Goal: Task Accomplishment & Management: Manage account settings

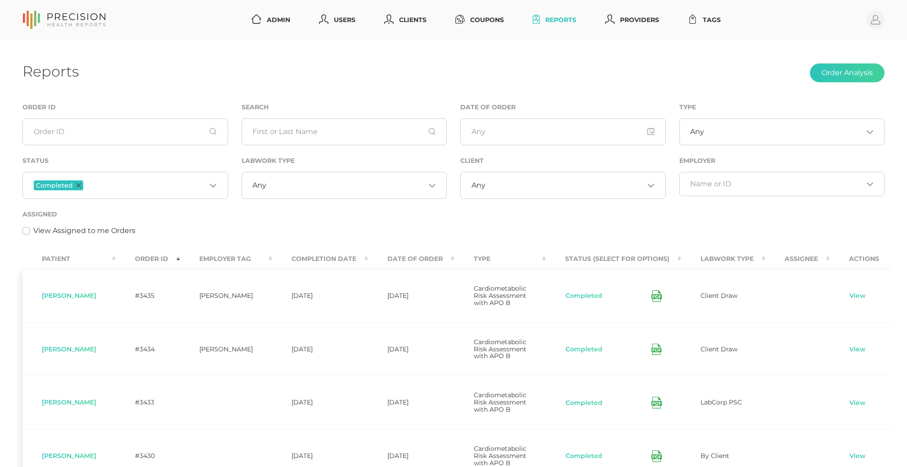
scroll to position [224, 0]
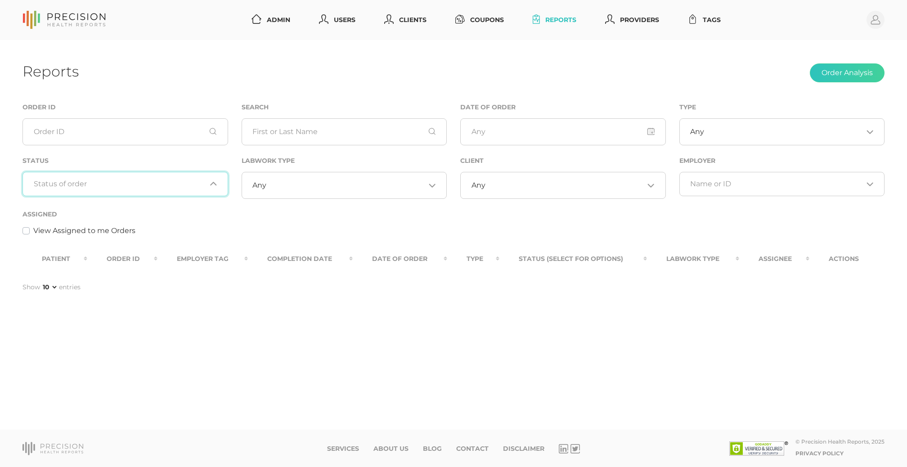
click at [178, 193] on div "Loading..." at bounding box center [125, 184] width 206 height 24
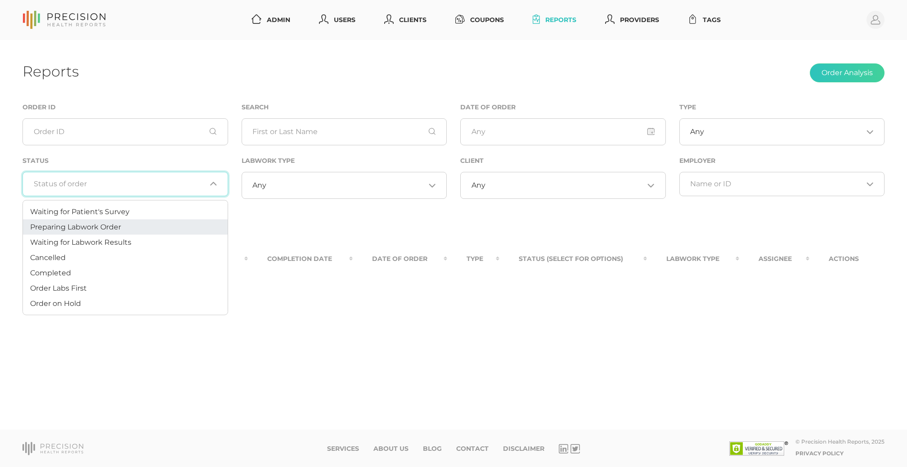
click at [166, 225] on li "Preparing Labwork Order" at bounding box center [125, 227] width 205 height 15
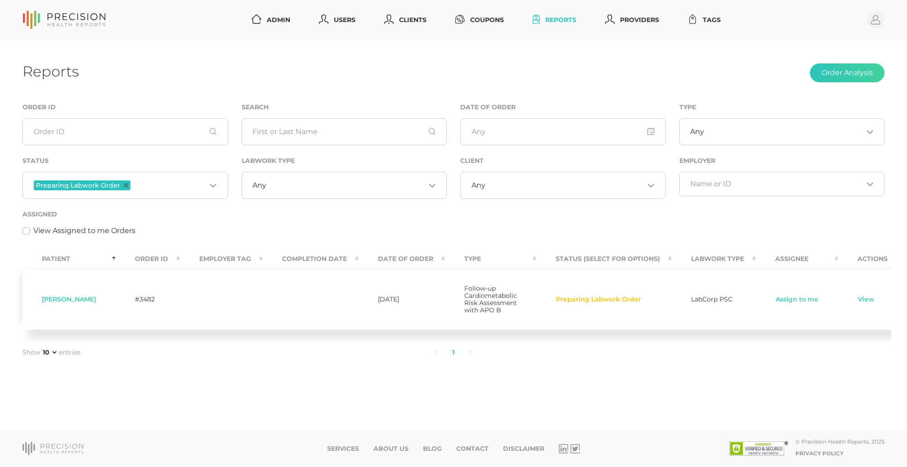
click at [177, 182] on input "Search for option" at bounding box center [169, 186] width 74 height 12
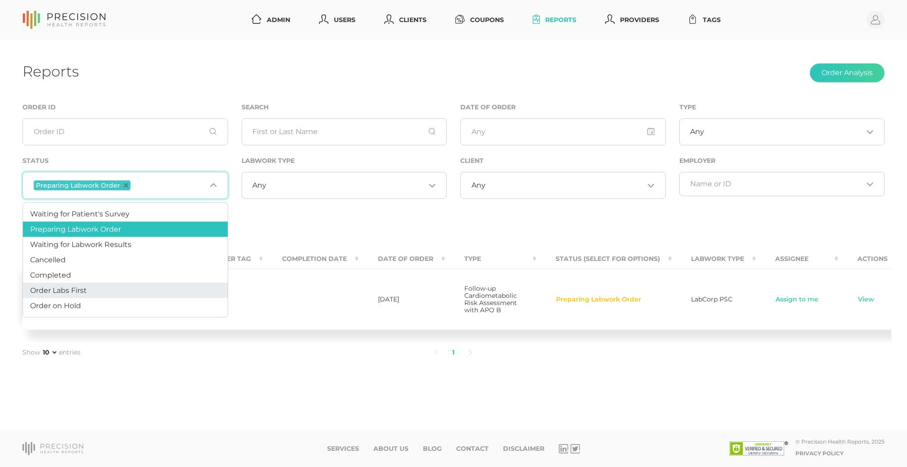
click at [134, 286] on li "Order Labs First" at bounding box center [125, 290] width 205 height 15
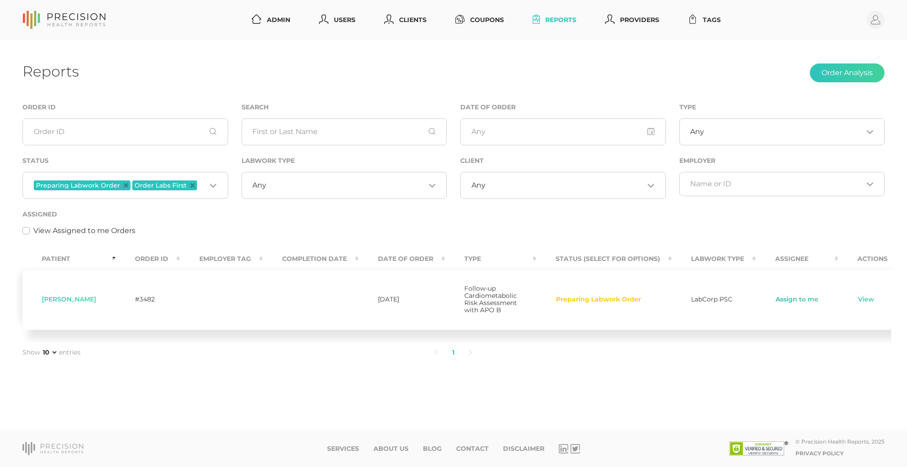
click at [794, 304] on link "Assign to me" at bounding box center [797, 299] width 44 height 9
click at [857, 300] on link "View" at bounding box center [865, 299] width 17 height 9
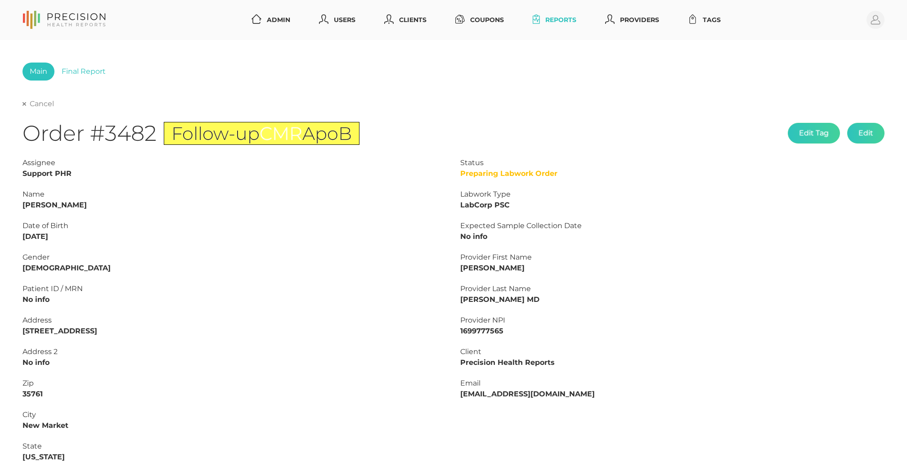
click at [27, 107] on link "Cancel" at bounding box center [37, 103] width 31 height 9
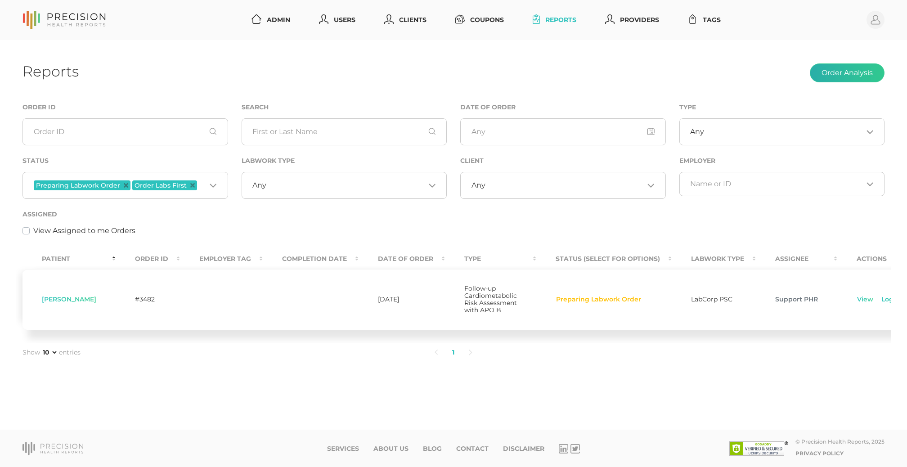
click at [835, 75] on button "Order Analysis" at bounding box center [847, 72] width 75 height 19
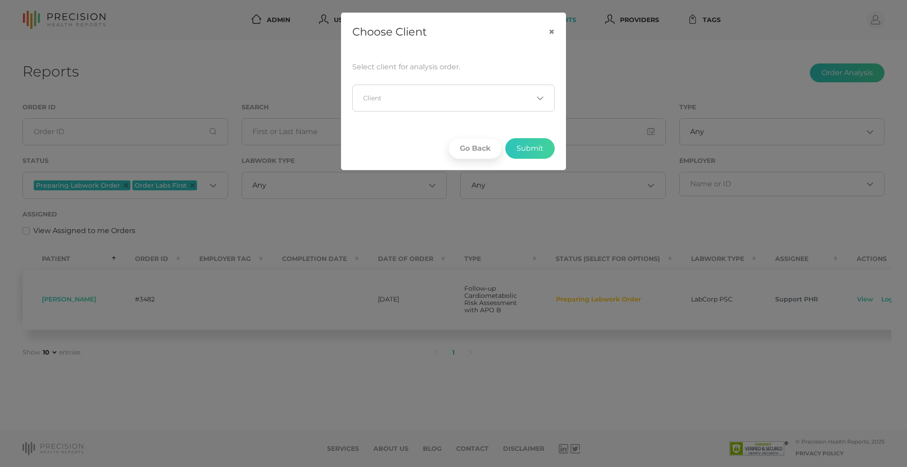
click at [476, 97] on input "Search for option" at bounding box center [449, 98] width 170 height 9
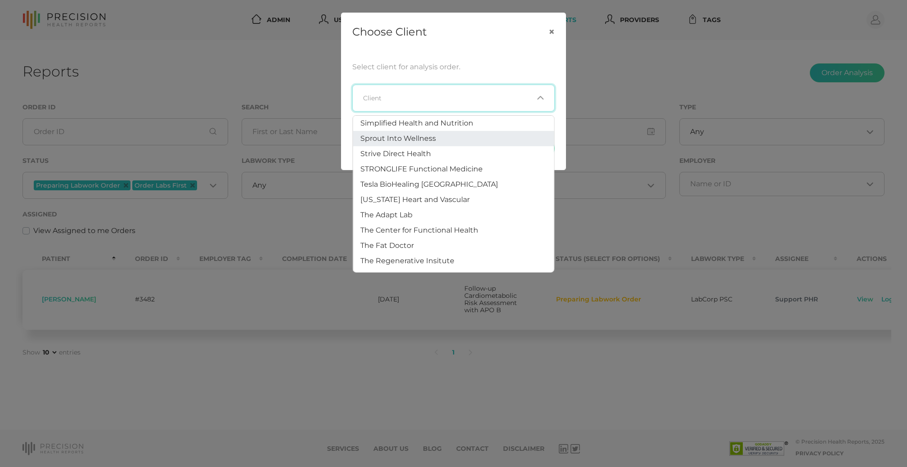
scroll to position [759, 0]
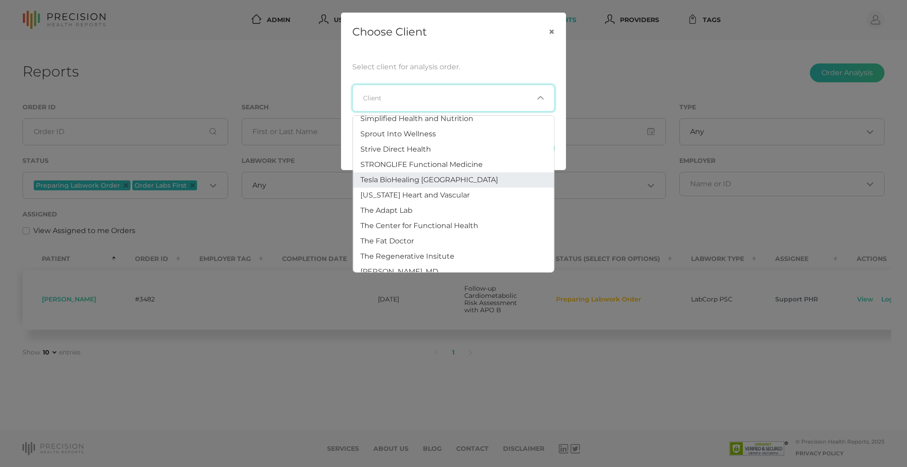
click at [445, 175] on span "Tesla BioHealing [GEOGRAPHIC_DATA]" at bounding box center [429, 179] width 138 height 9
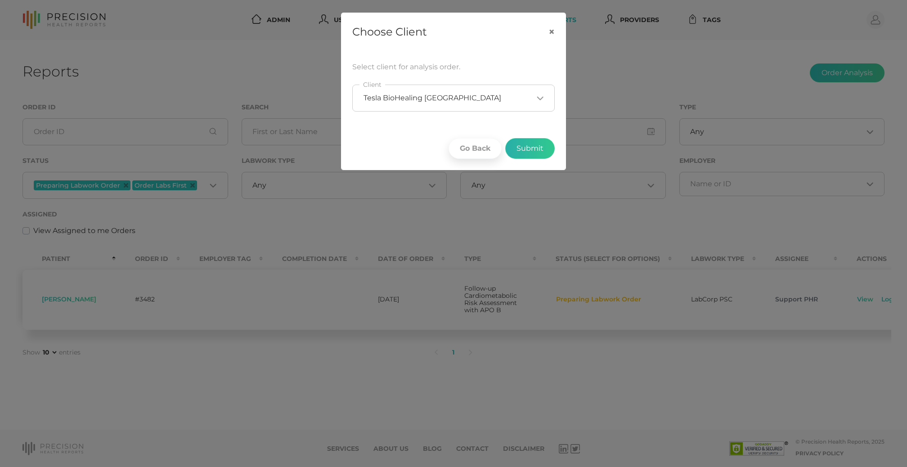
click at [537, 144] on button "Submit" at bounding box center [529, 148] width 49 height 21
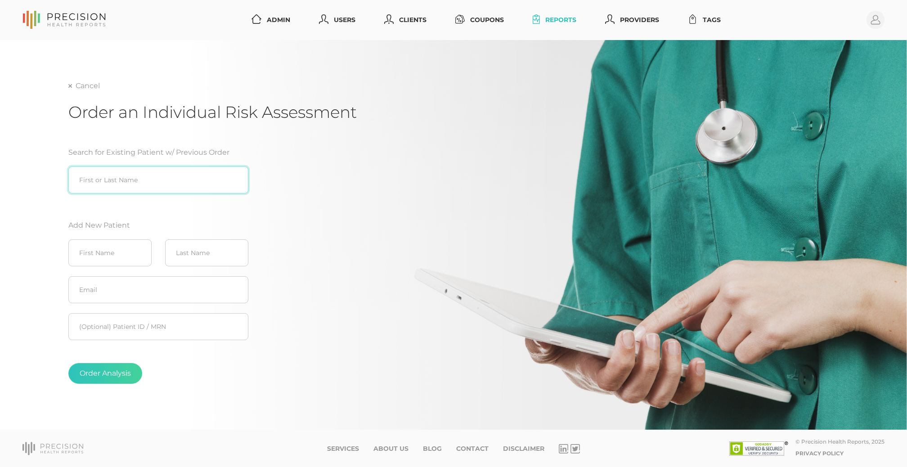
click at [134, 173] on input "search" at bounding box center [158, 179] width 180 height 27
paste input "Luhrassebi"
click at [112, 373] on button "Order Analysis" at bounding box center [105, 373] width 74 height 21
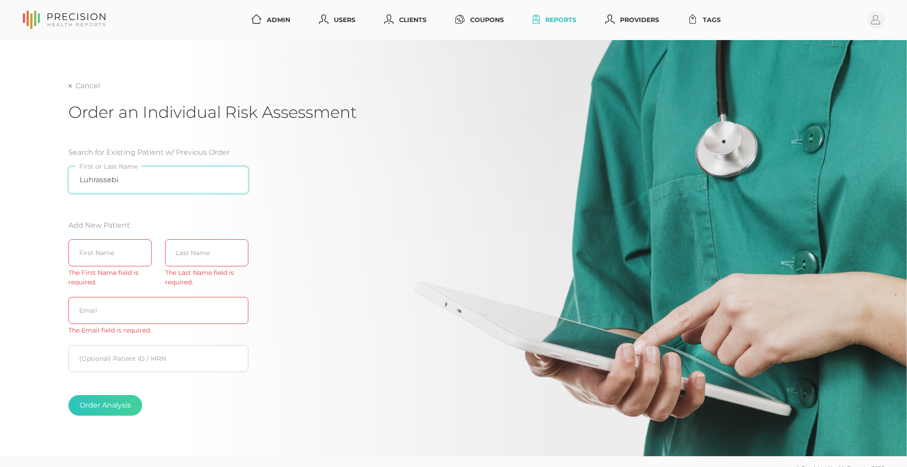
click at [79, 180] on input "Luhrassebi" at bounding box center [158, 179] width 180 height 27
type input "Eddie Luhrassebi"
click at [94, 404] on button "Order Analysis" at bounding box center [105, 405] width 74 height 21
click at [153, 186] on input "Eddie Luhrassebi" at bounding box center [158, 179] width 180 height 27
click at [71, 88] on icon at bounding box center [70, 86] width 4 height 4
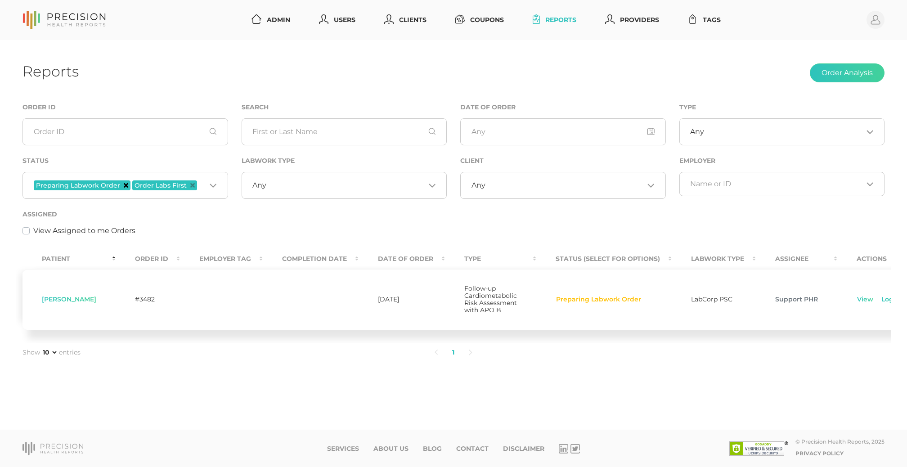
click at [124, 186] on icon "Deselect Preparing Labwork Order" at bounding box center [126, 185] width 4 height 4
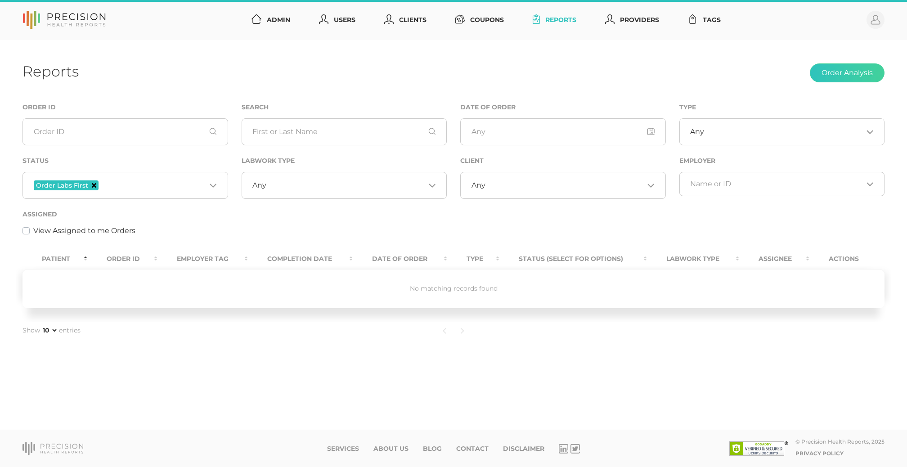
click at [92, 186] on icon "Deselect Order Labs First" at bounding box center [94, 185] width 4 height 4
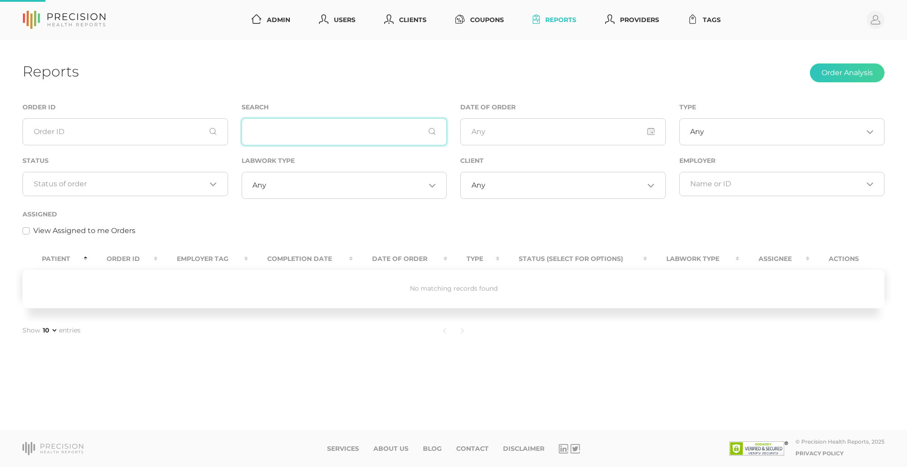
click at [290, 125] on input "text" at bounding box center [345, 131] width 206 height 27
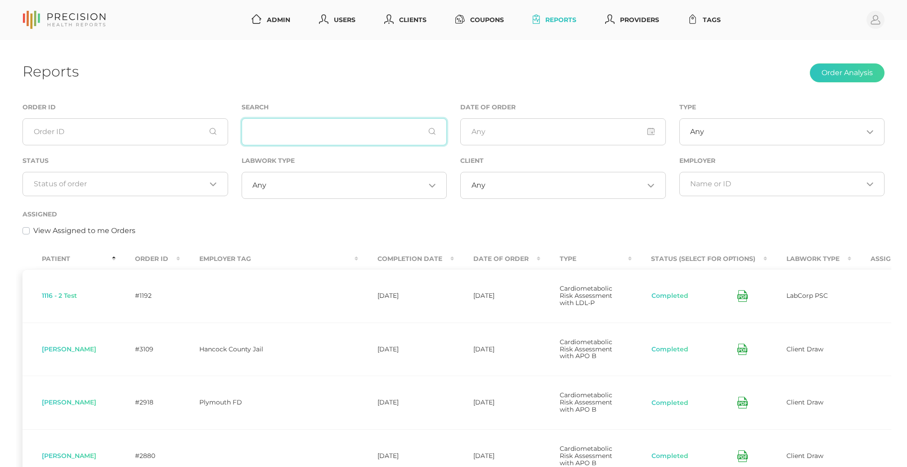
paste input "Luhrassebi"
type input "Luhrassebi"
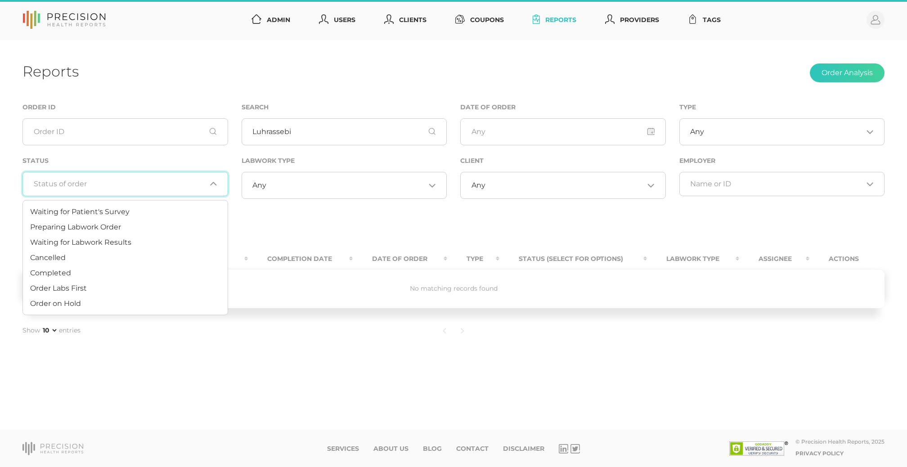
click at [132, 190] on div "Loading..." at bounding box center [125, 184] width 206 height 24
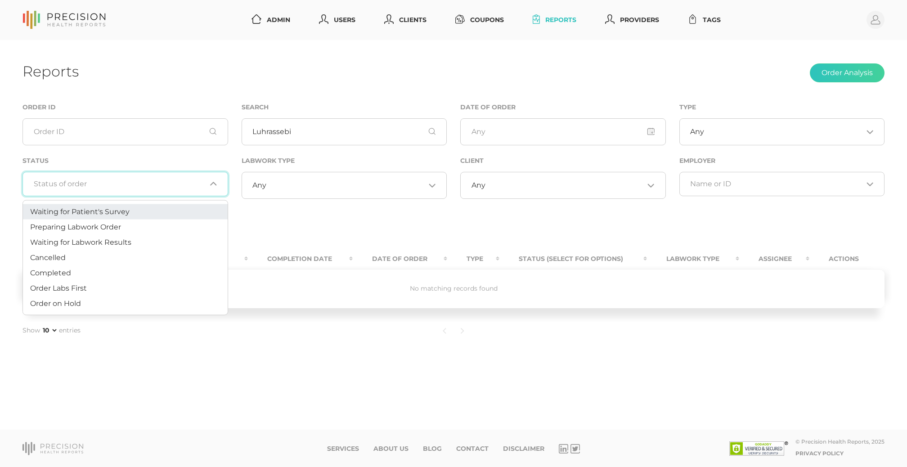
click at [167, 103] on div "Order ID" at bounding box center [125, 124] width 206 height 44
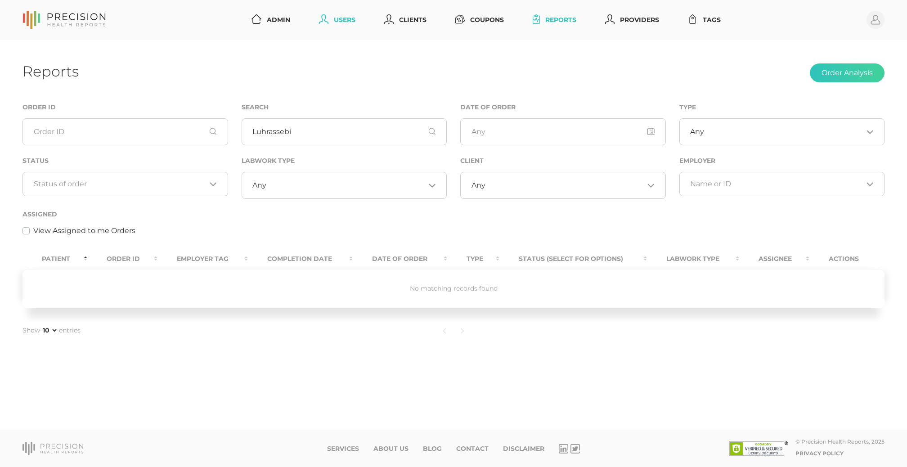
click at [344, 18] on link "Users" at bounding box center [337, 20] width 44 height 17
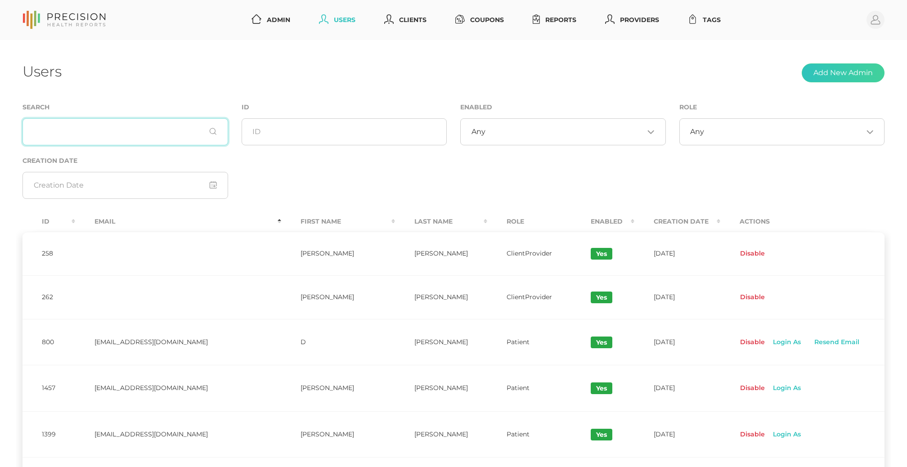
click at [144, 139] on input "text" at bounding box center [125, 131] width 206 height 27
paste input "Luhrassebi"
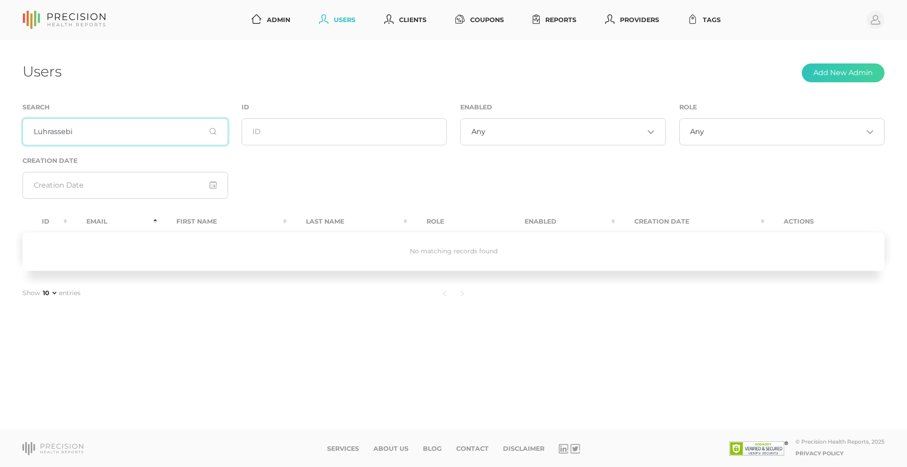
click at [153, 127] on input "Luhrassebi" at bounding box center [125, 131] width 206 height 27
paste input "eddie@ihbprinting.com"
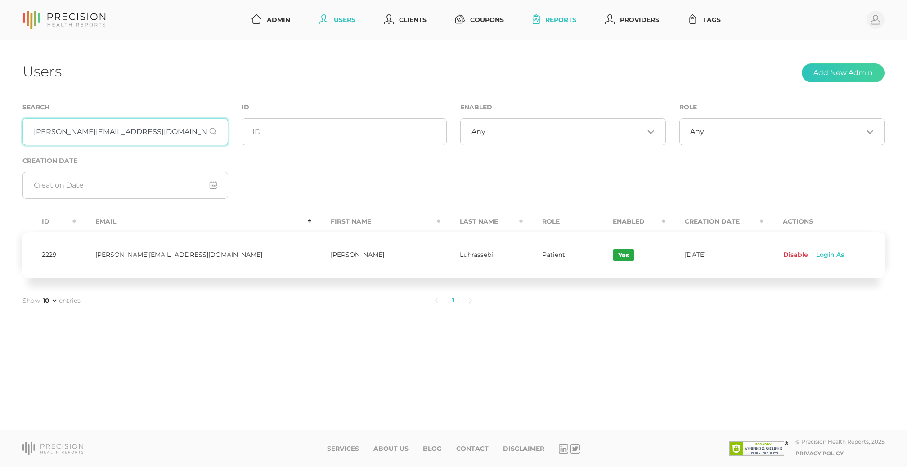
type input "eddie@ihbprinting.com"
click at [566, 20] on link "Reports" at bounding box center [554, 20] width 51 height 17
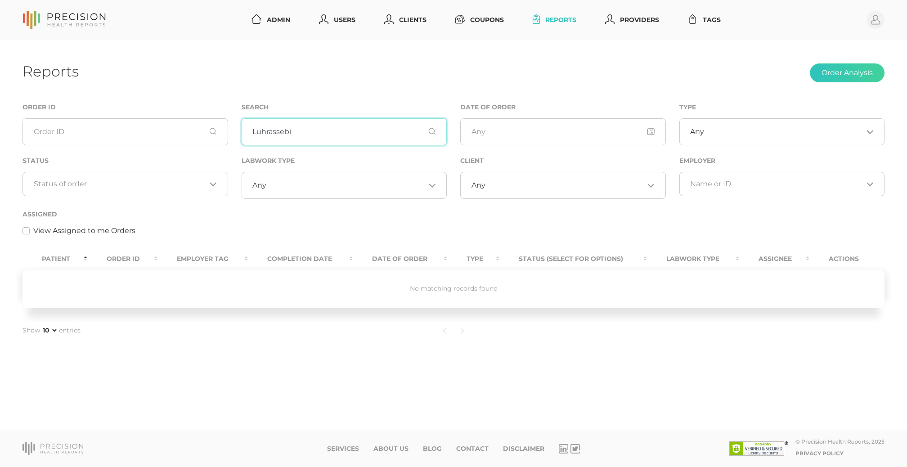
click at [308, 136] on input "Luhrassebi" at bounding box center [345, 131] width 206 height 27
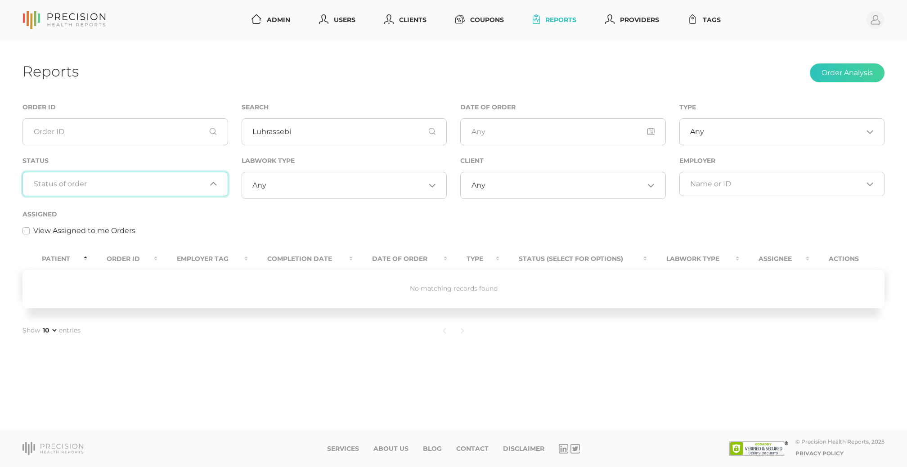
click at [162, 182] on input "Search for option" at bounding box center [120, 184] width 173 height 9
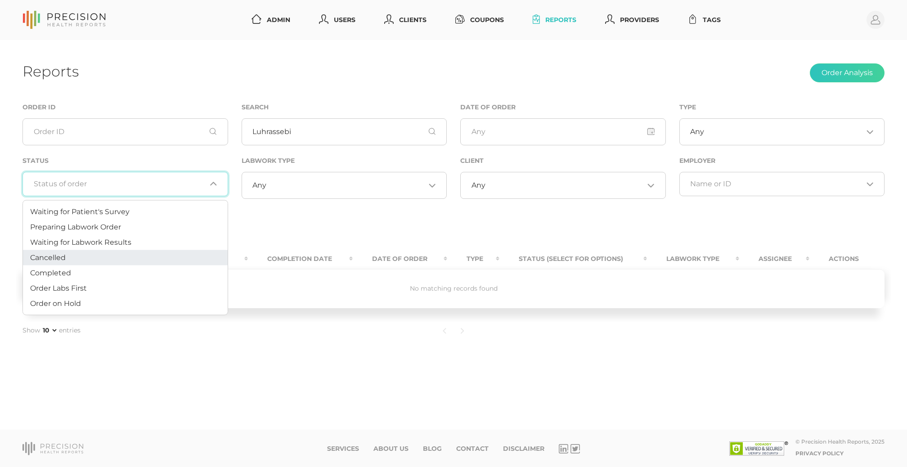
click at [119, 256] on li "Cancelled" at bounding box center [125, 257] width 205 height 15
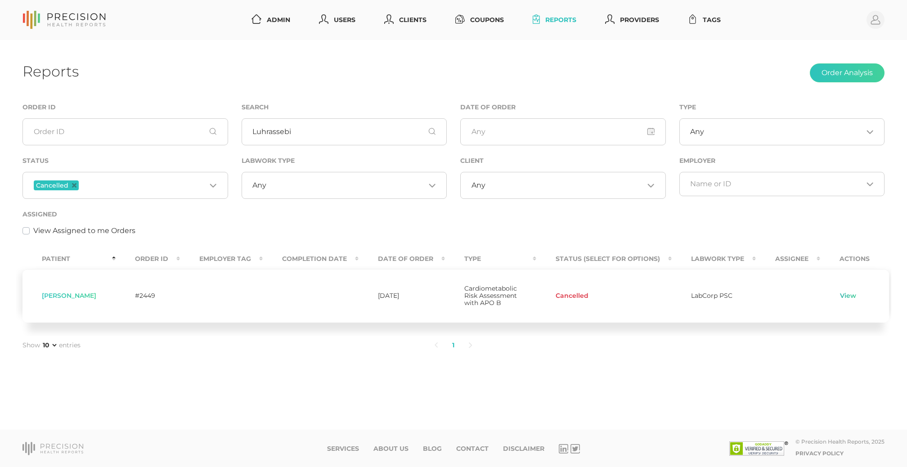
click at [843, 298] on link "View" at bounding box center [848, 296] width 17 height 9
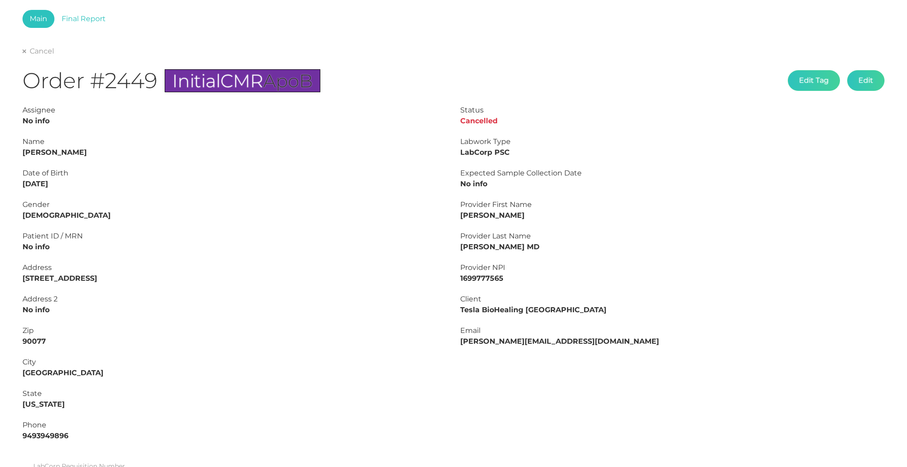
scroll to position [52, 0]
click at [873, 76] on button "Edit" at bounding box center [865, 81] width 37 height 21
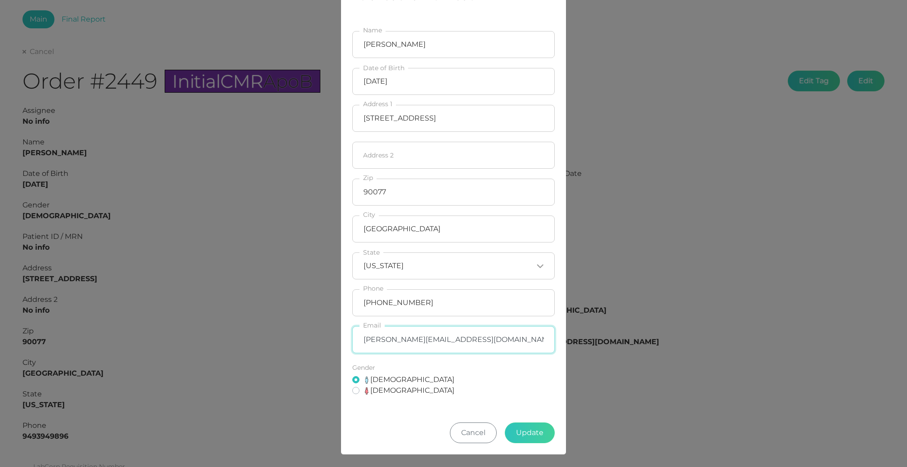
scroll to position [38, 0]
type input "eddie+1@ihbprinting.com"
click at [528, 432] on button "Update" at bounding box center [530, 433] width 50 height 21
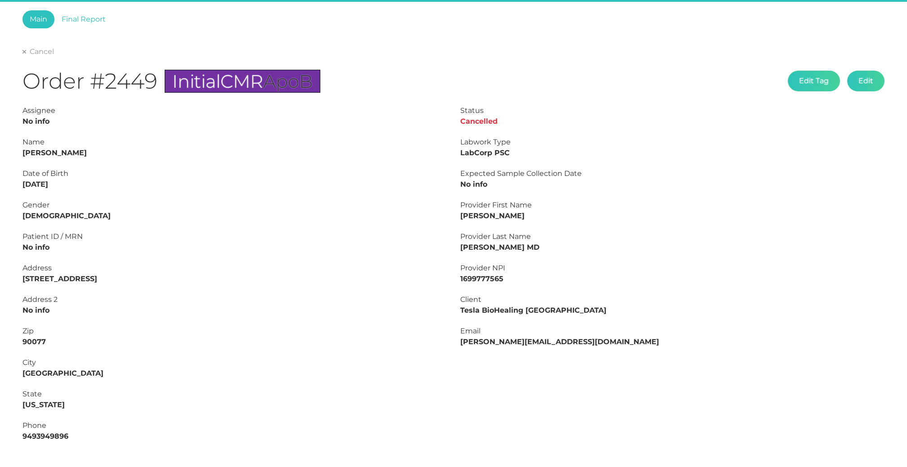
type input "L2405938581"
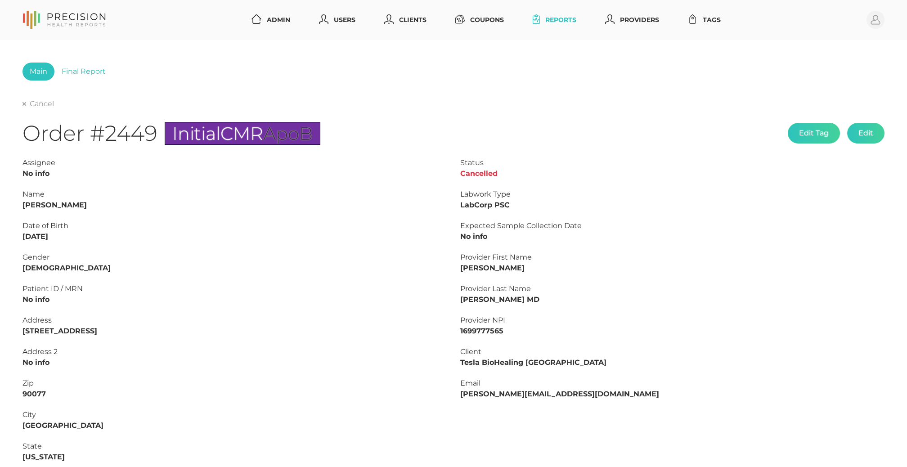
scroll to position [0, 0]
click at [39, 103] on link "Cancel" at bounding box center [37, 103] width 31 height 9
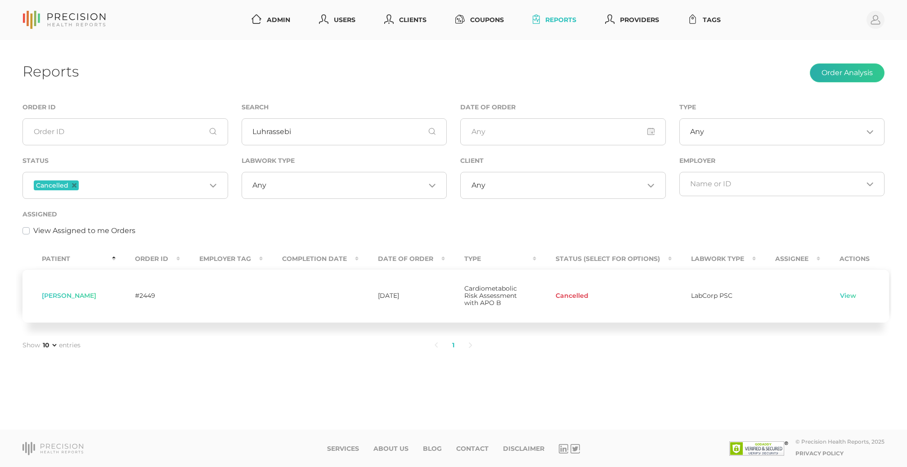
click at [830, 69] on button "Order Analysis" at bounding box center [847, 72] width 75 height 19
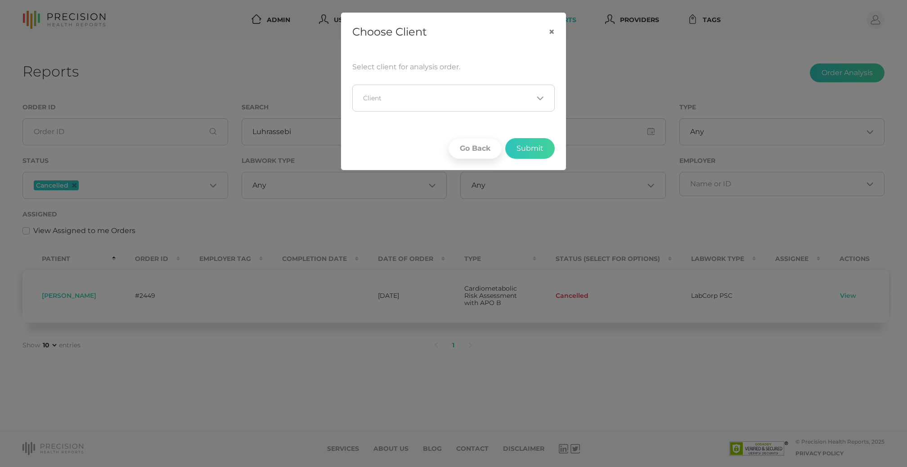
click at [384, 105] on div "Loading..." at bounding box center [453, 98] width 202 height 27
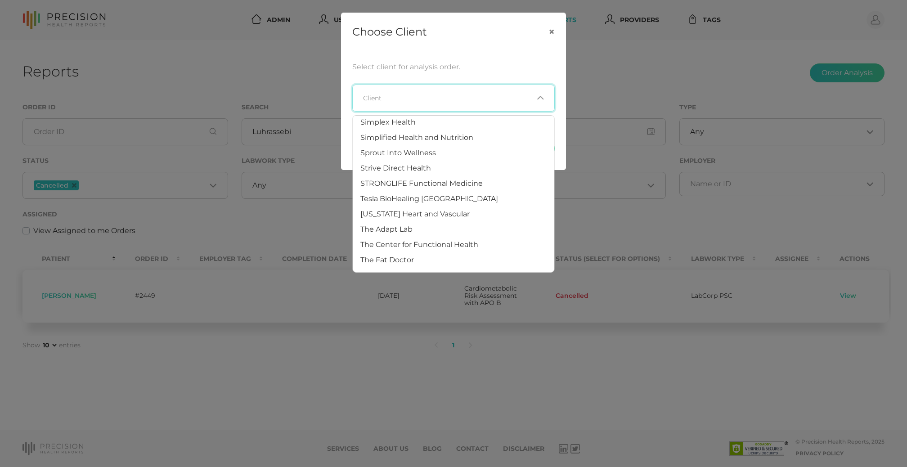
scroll to position [741, 0]
click at [389, 193] on span "Tesla BioHealing [GEOGRAPHIC_DATA]" at bounding box center [429, 197] width 138 height 9
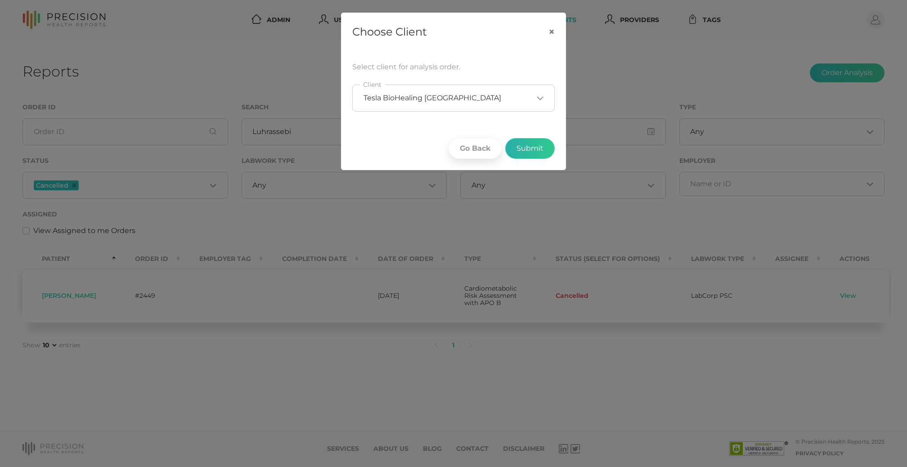
click at [521, 147] on button "Submit" at bounding box center [529, 148] width 49 height 21
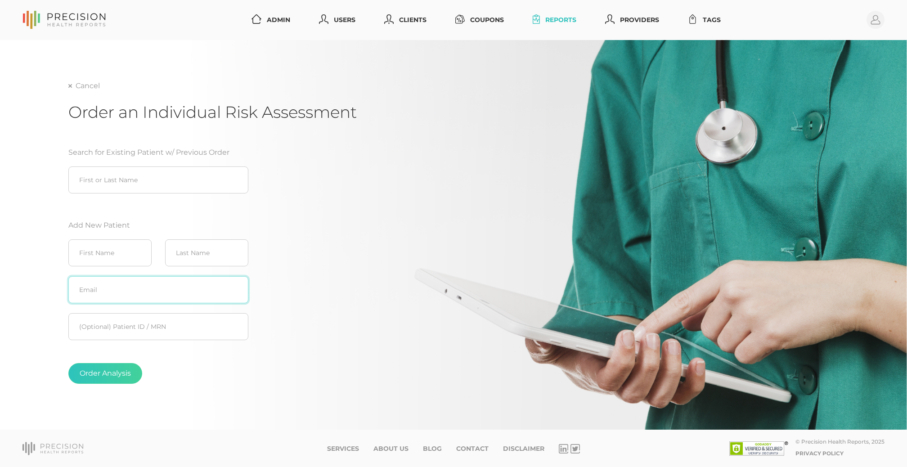
paste input "eddie@ihbprinting.com"
type input "eddie@ihbprinting.com"
type input "Eddie"
paste input "Luhrassebi"
type input "Luhrassebi"
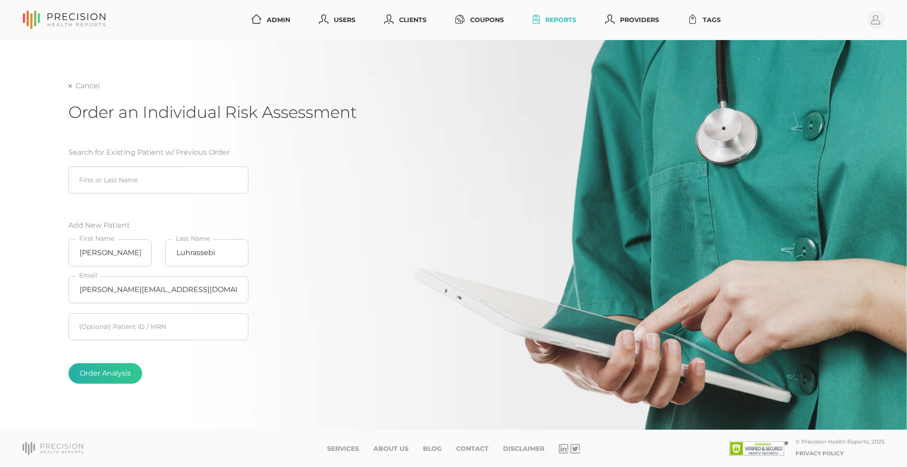
click at [116, 378] on button "Order Analysis" at bounding box center [105, 373] width 74 height 21
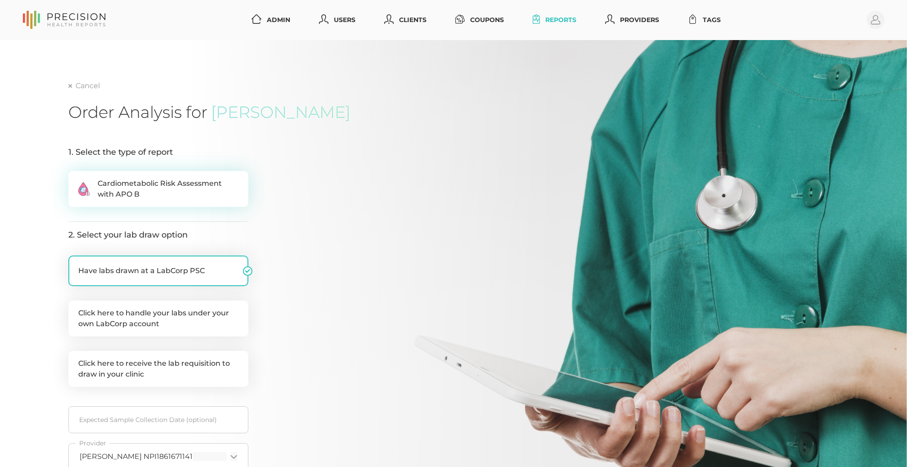
click at [177, 178] on span "Cardiometabolic Risk Assessment with APO B" at bounding box center [168, 189] width 141 height 22
click at [76, 177] on input ".cls-2{fill:#fa759e}.cls-4{fill:#ffd7e5}.cls-8{fill:#3a2c60} Cardiometabolic Ri…" at bounding box center [71, 175] width 7 height 9
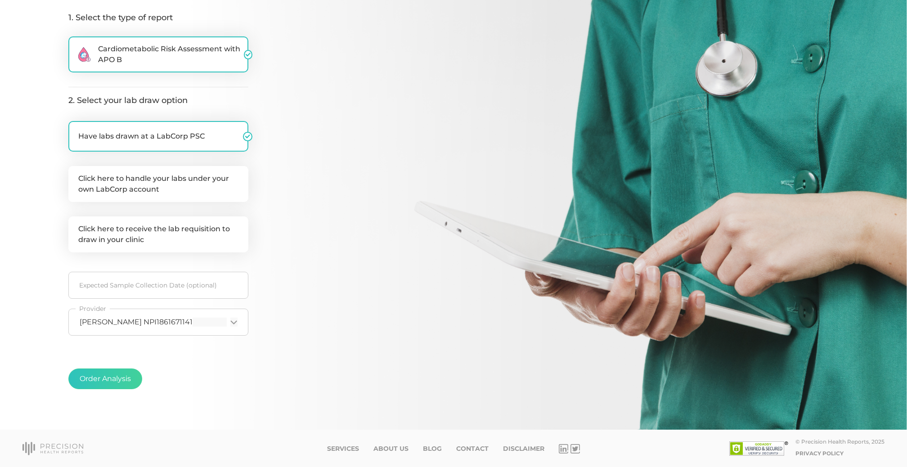
scroll to position [134, 0]
click at [236, 323] on icon "Search for option" at bounding box center [233, 322] width 7 height 7
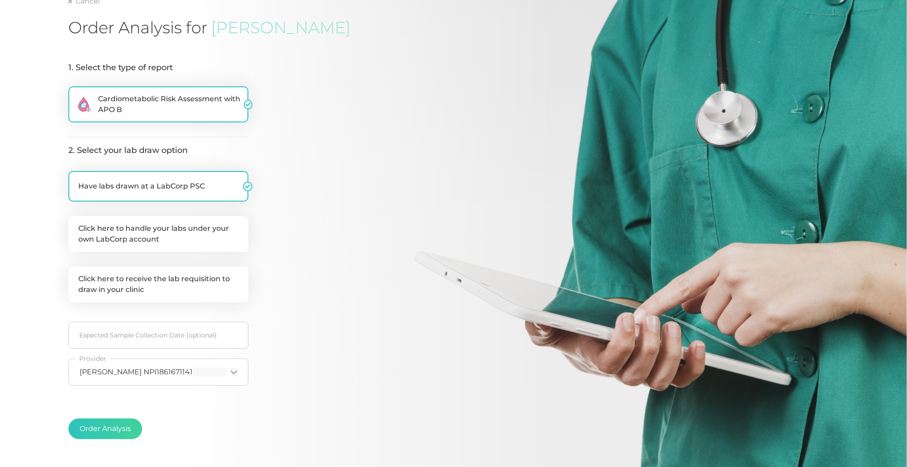
scroll to position [22, 0]
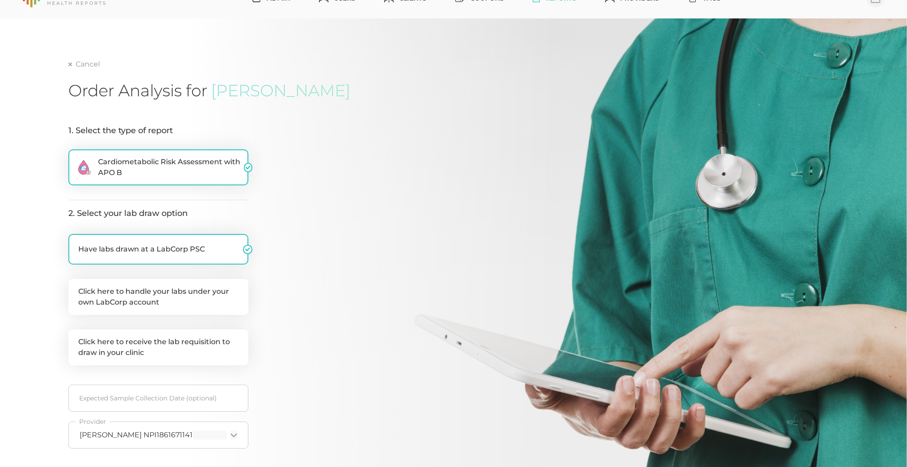
click at [290, 91] on span "Eddie Luhrassebi" at bounding box center [280, 91] width 139 height 20
copy span "Luhrassebi"
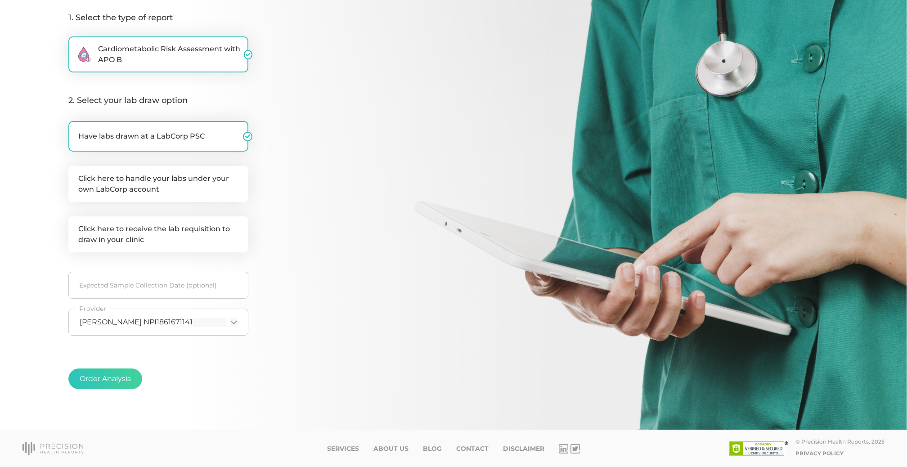
scroll to position [134, 0]
click at [104, 384] on button "Order Analysis" at bounding box center [105, 379] width 74 height 21
radio input "false"
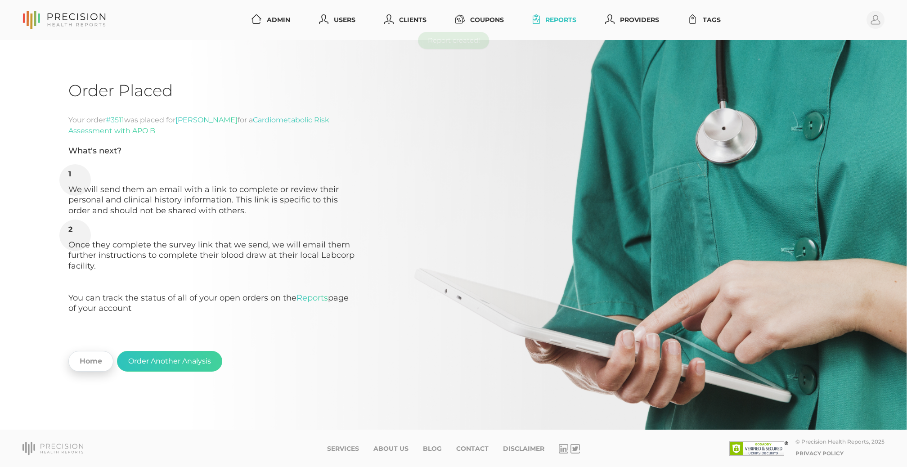
click at [96, 362] on link "Home" at bounding box center [90, 361] width 45 height 21
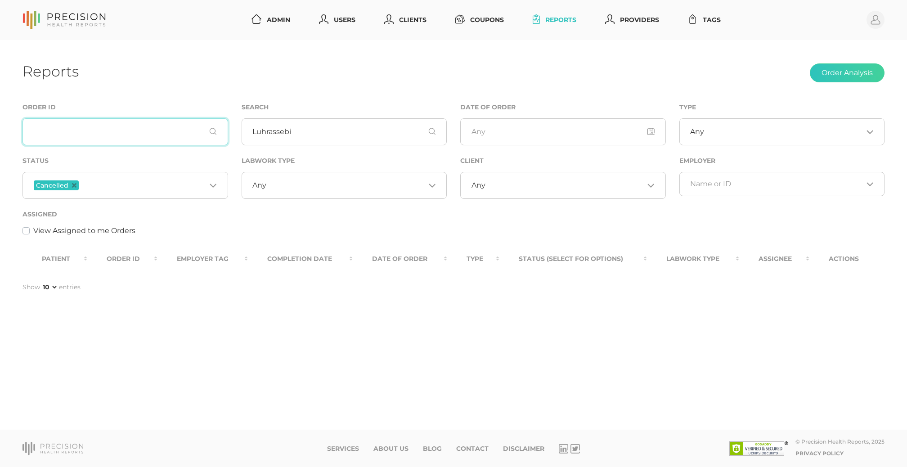
click at [136, 132] on input "text" at bounding box center [125, 131] width 206 height 27
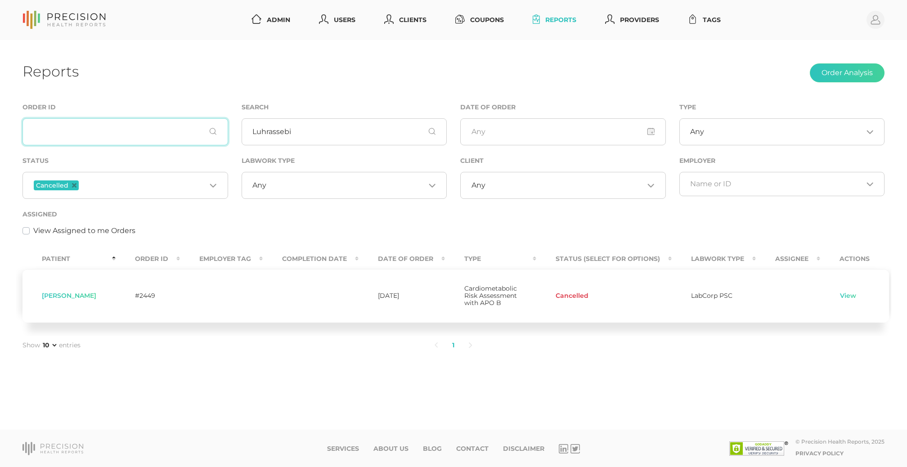
paste input "Shultz"
click at [73, 183] on icon "Deselect Cancelled" at bounding box center [74, 185] width 4 height 4
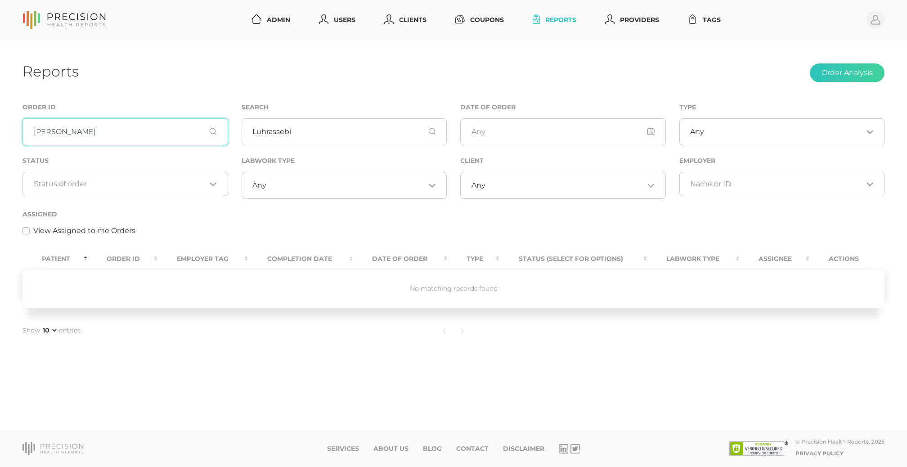
type input "[PERSON_NAME]"
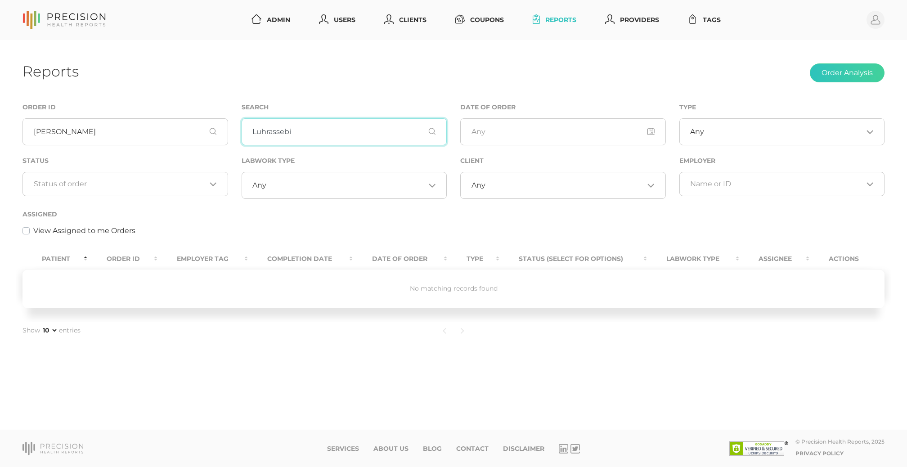
click at [302, 128] on input "Luhrassebi" at bounding box center [345, 131] width 206 height 27
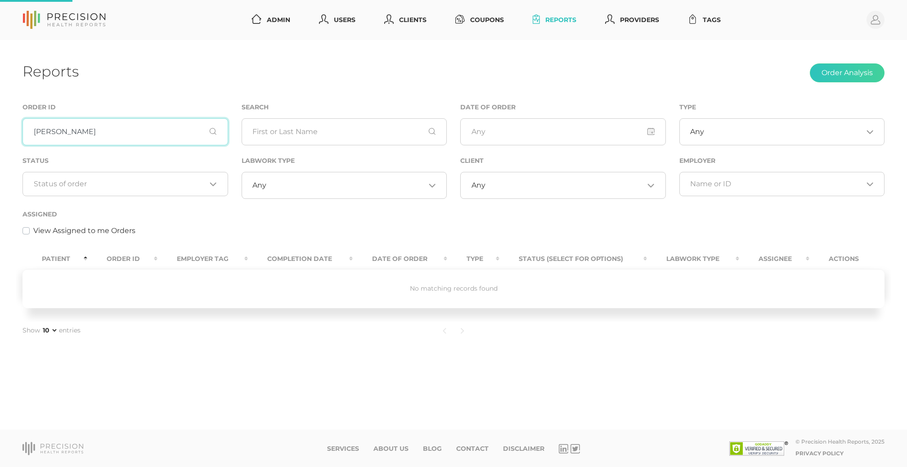
click at [49, 137] on input "[PERSON_NAME]" at bounding box center [125, 131] width 206 height 27
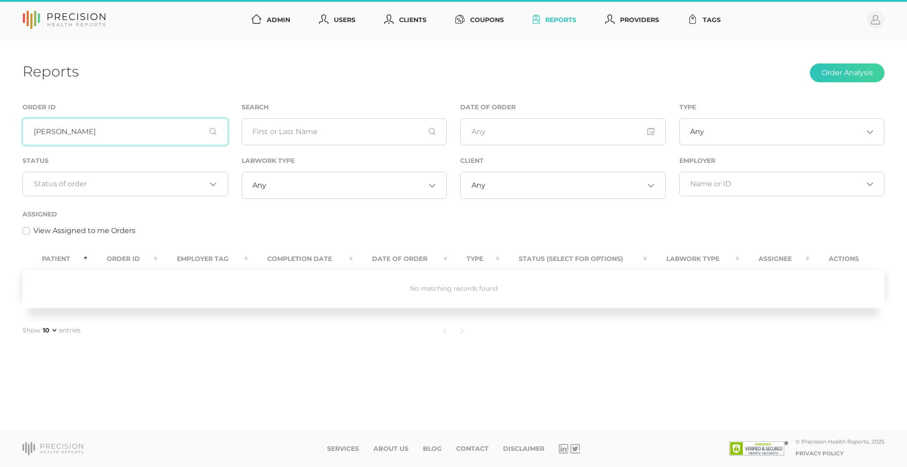
click at [49, 137] on input "[PERSON_NAME]" at bounding box center [125, 131] width 206 height 27
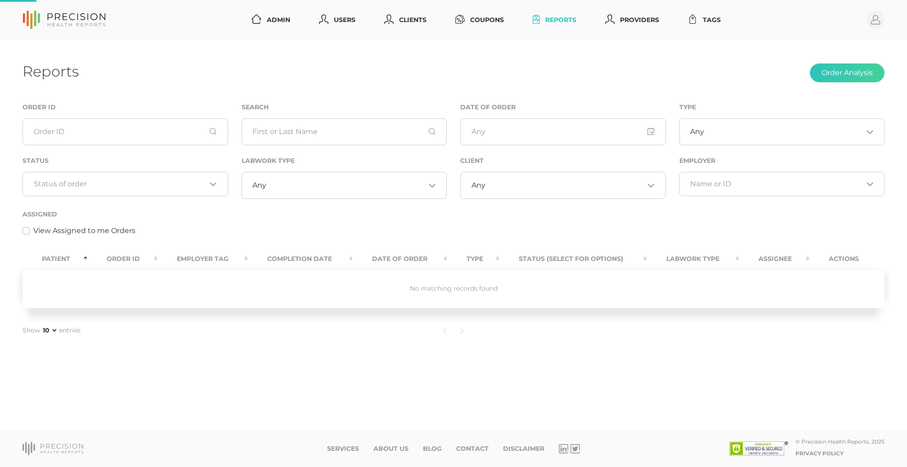
click at [238, 135] on div "Search" at bounding box center [344, 129] width 219 height 54
click at [270, 137] on input "text" at bounding box center [345, 131] width 206 height 27
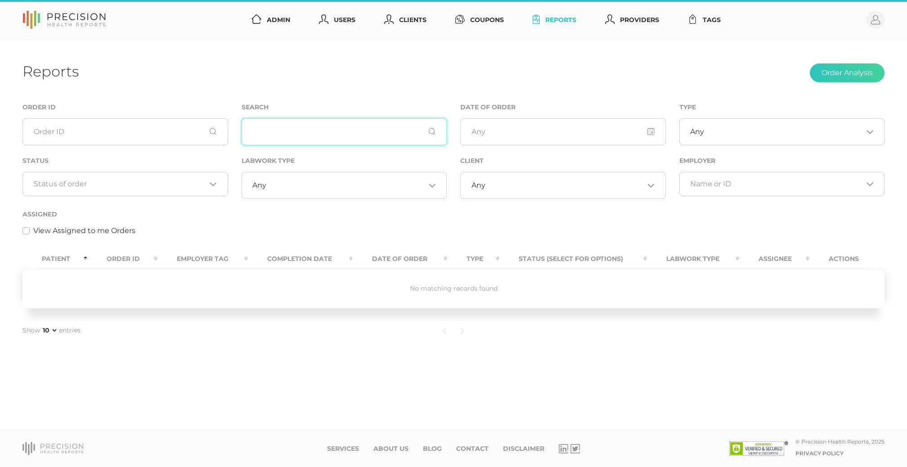
paste input "[PERSON_NAME]"
type input "[PERSON_NAME]"
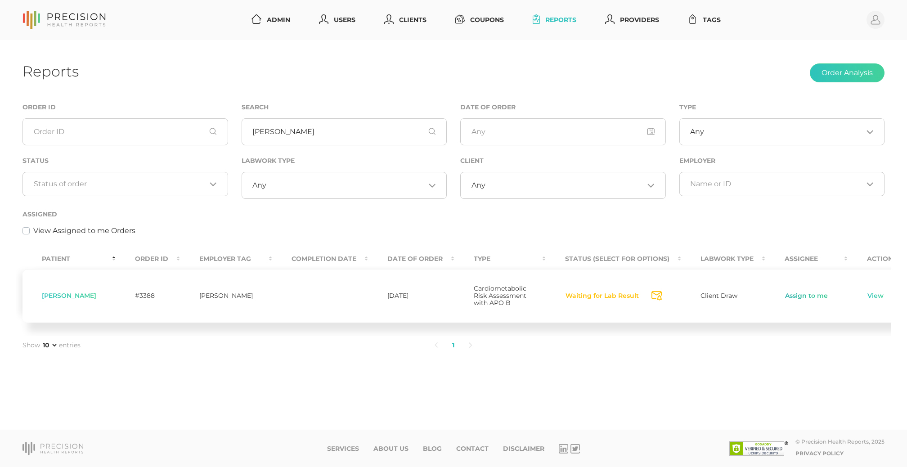
click at [785, 297] on link "Assign to me" at bounding box center [807, 296] width 44 height 9
click at [866, 299] on link "View" at bounding box center [874, 296] width 17 height 9
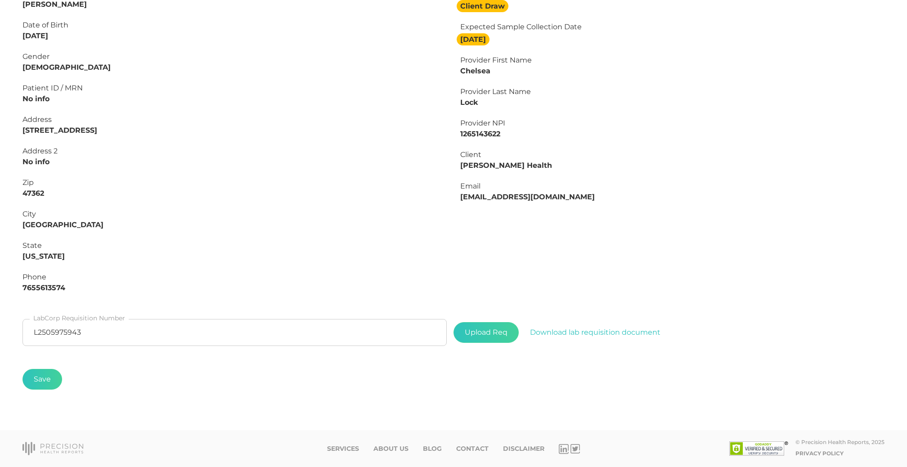
scroll to position [201, 0]
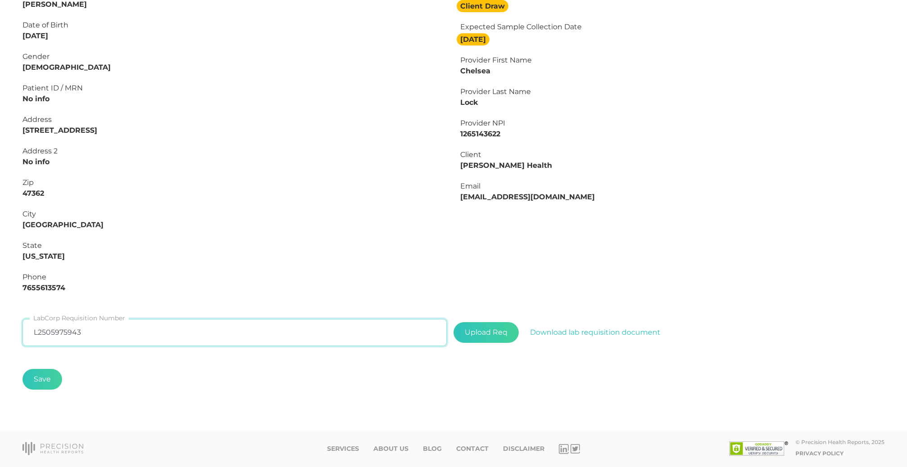
click at [175, 334] on input "L2505975943" at bounding box center [234, 332] width 424 height 27
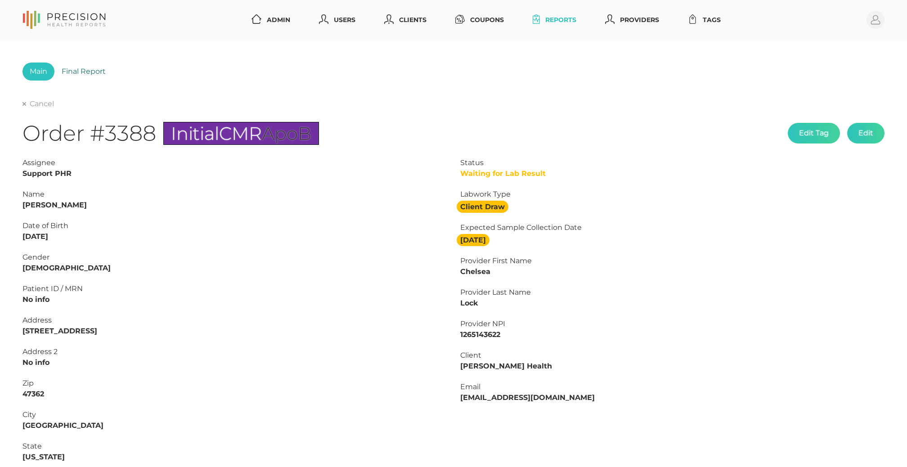
scroll to position [0, 0]
click at [97, 74] on link "Final Report" at bounding box center [83, 72] width 58 height 18
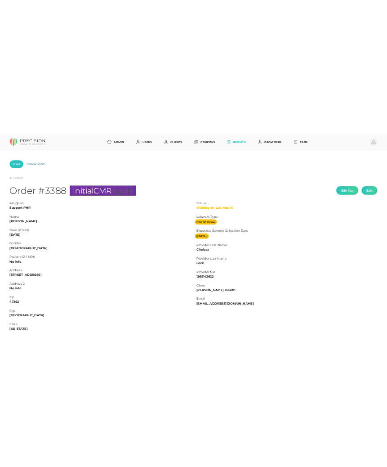
scroll to position [0, 0]
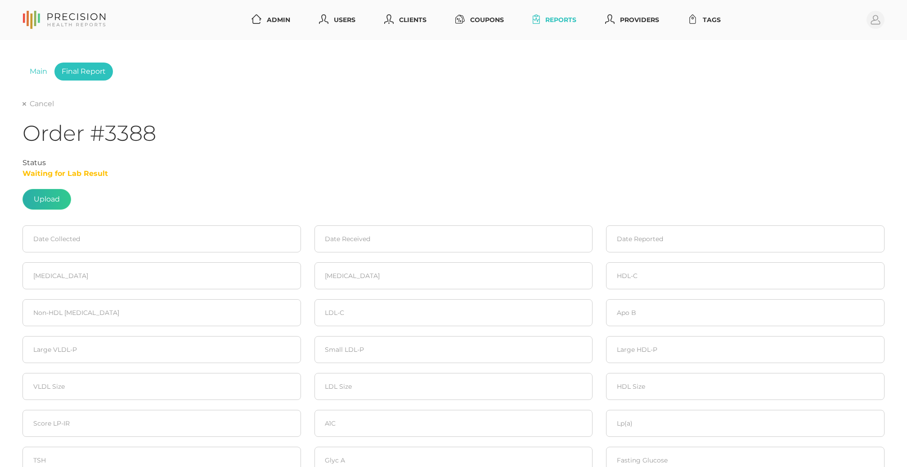
click at [47, 200] on label at bounding box center [47, 199] width 48 height 20
click at [60, 195] on input "file" at bounding box center [60, 195] width 0 height 0
type input "C:\fakepath\c5d904a1-2f91-4e53-918c-168d6b02b7e1.pdf"
click at [121, 200] on button "Download labcorp result" at bounding box center [130, 199] width 111 height 21
click at [489, 108] on div "Cancel" at bounding box center [453, 104] width 862 height 11
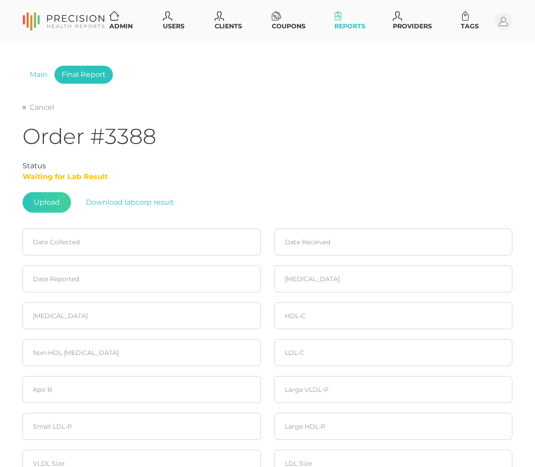
click at [533, 105] on div "Main Final Report Cancel Order #3388 Status Waiting for Lab Result Upload Downl…" at bounding box center [267, 376] width 535 height 666
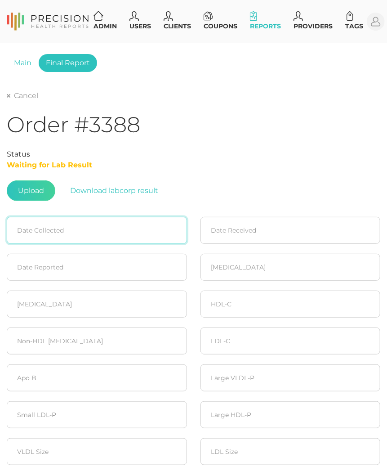
click at [51, 229] on input at bounding box center [97, 230] width 180 height 27
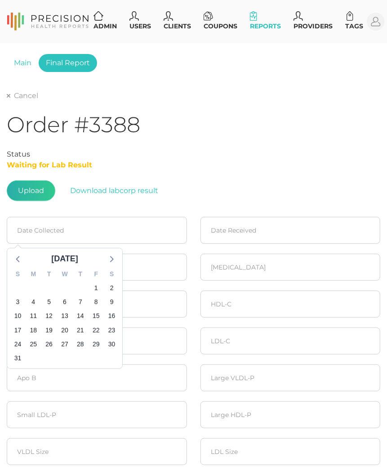
click at [33, 189] on label at bounding box center [31, 191] width 48 height 20
click at [44, 187] on input "file" at bounding box center [44, 186] width 0 height 0
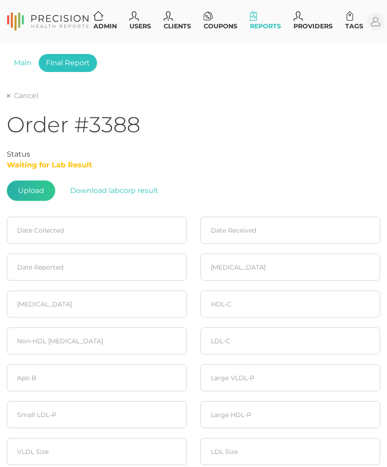
type input "C:\fakepath\[PERSON_NAME].pdf"
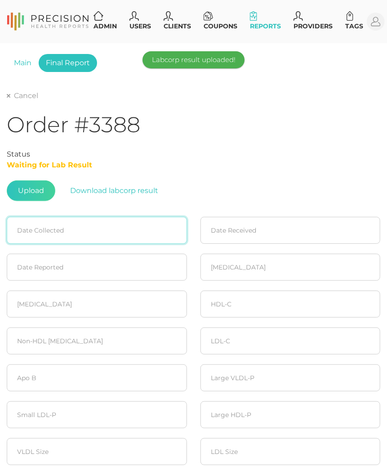
click at [49, 226] on input at bounding box center [97, 230] width 180 height 27
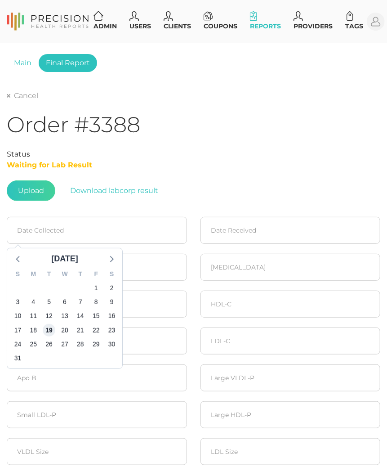
click at [52, 326] on span "19" at bounding box center [49, 330] width 13 height 13
type input "[DATE]"
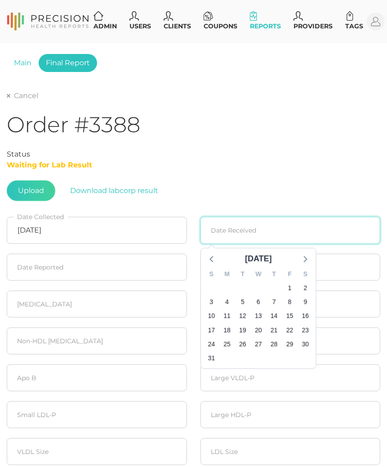
click at [281, 222] on input at bounding box center [291, 230] width 180 height 27
click at [276, 326] on span "21" at bounding box center [274, 330] width 13 height 13
type input "[DATE]"
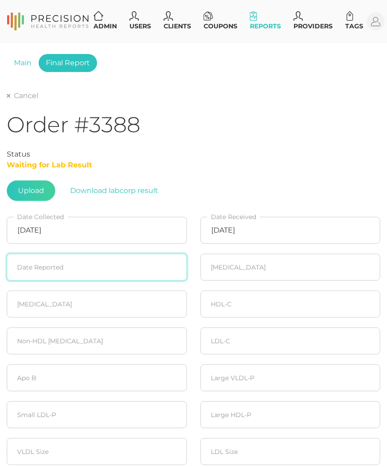
click at [26, 278] on input at bounding box center [97, 267] width 180 height 27
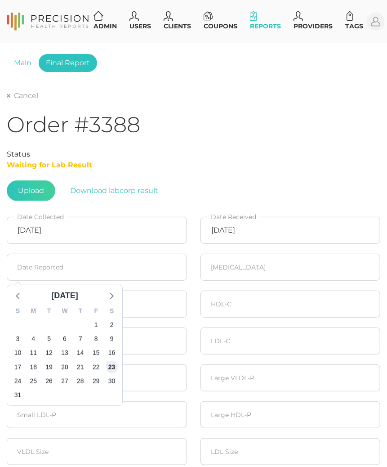
click at [112, 368] on span "23" at bounding box center [112, 367] width 13 height 13
type input "[DATE]"
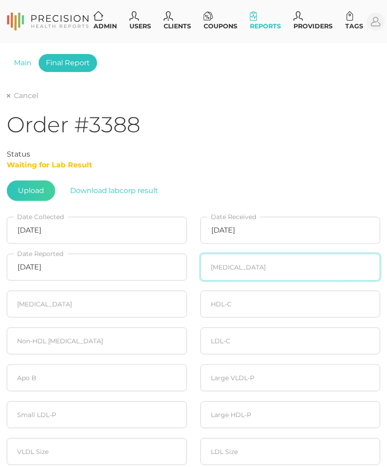
click at [253, 270] on input "number" at bounding box center [291, 267] width 180 height 27
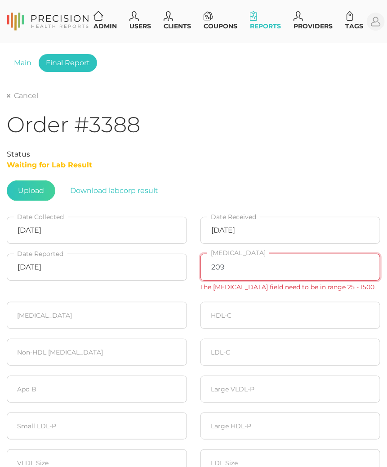
type input "209"
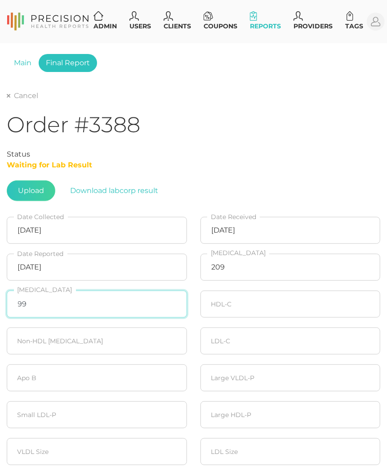
type input "99"
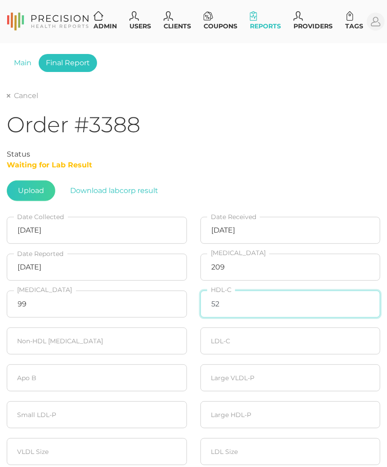
type input "52"
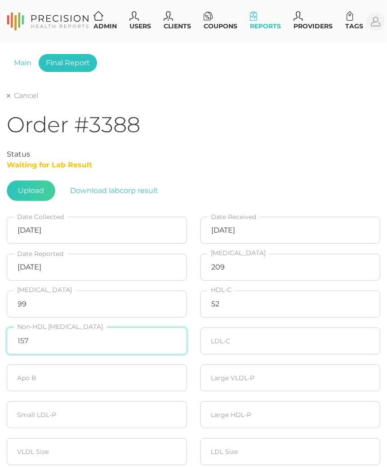
type input "157"
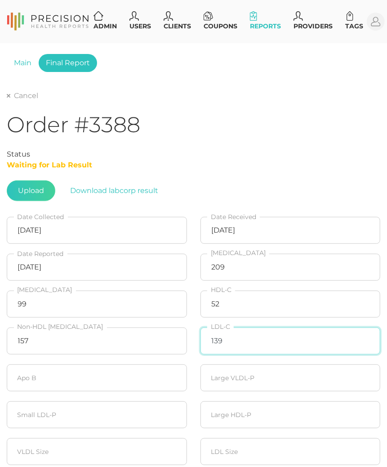
type input "139"
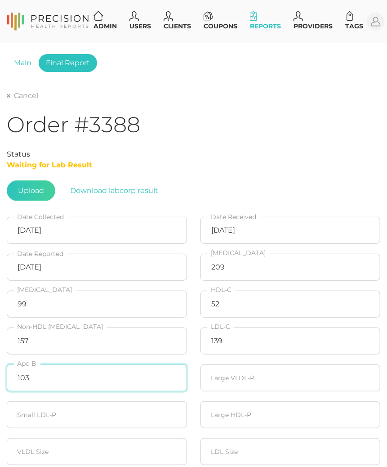
type input "103"
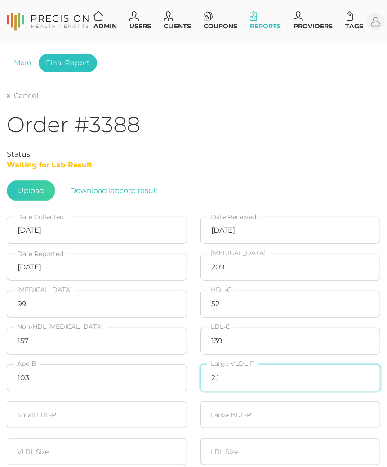
type input "2.1"
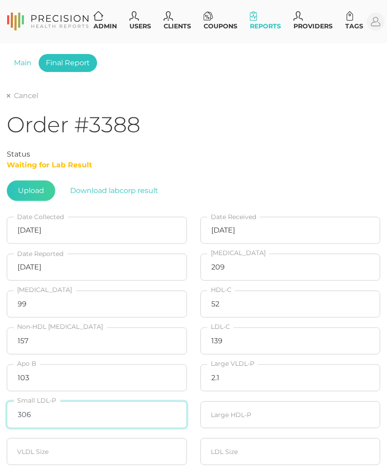
type input "306"
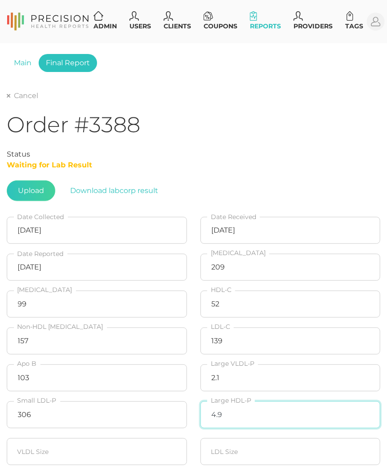
type input "4.9"
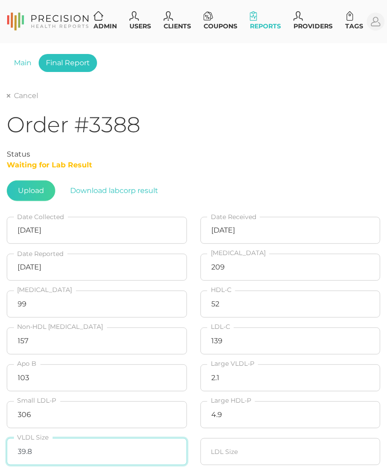
type input "39.8"
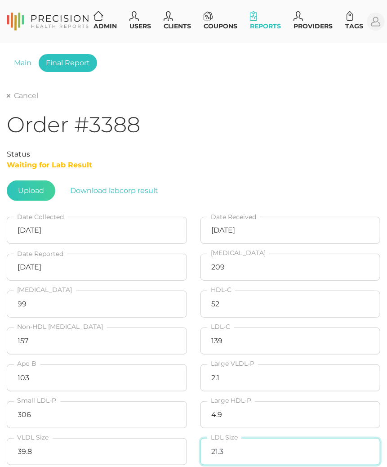
type input "21.3"
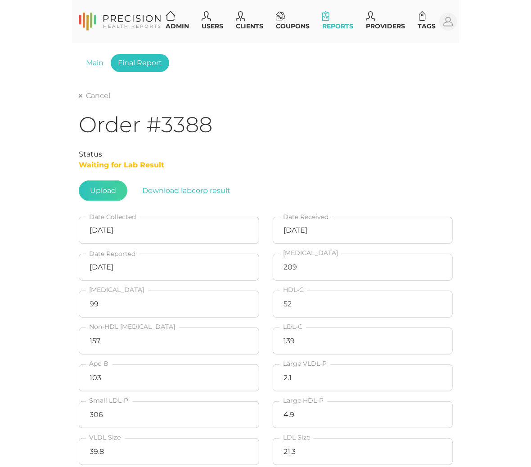
scroll to position [256, 0]
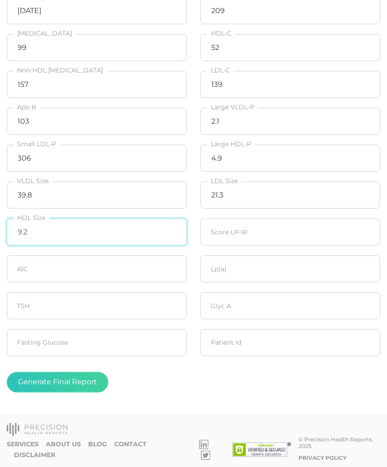
type input "9.2"
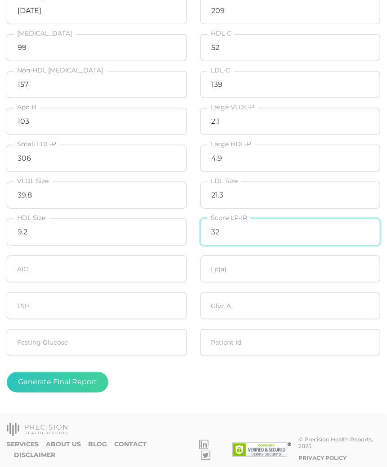
type input "32"
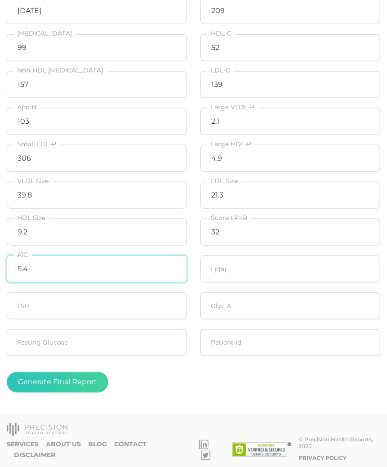
type input "5.4"
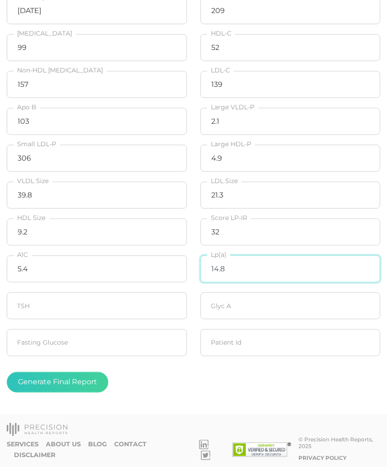
type input "14.8"
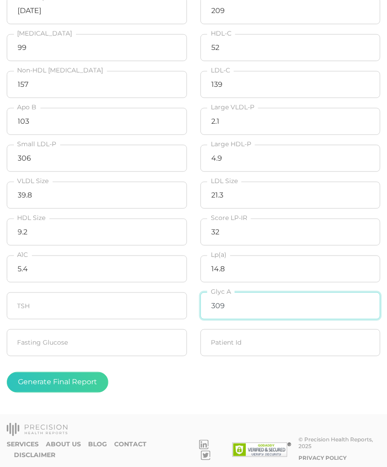
type input "309"
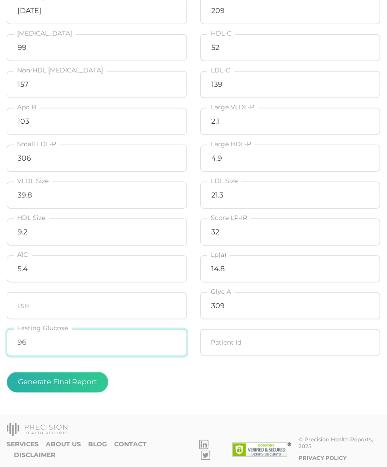
type input "96"
click at [53, 386] on button "Generate Final Report" at bounding box center [58, 382] width 102 height 21
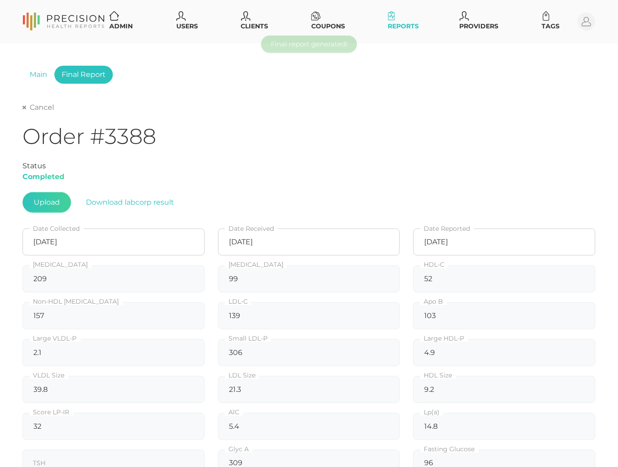
scroll to position [0, 0]
click at [35, 107] on link "Cancel" at bounding box center [37, 107] width 31 height 9
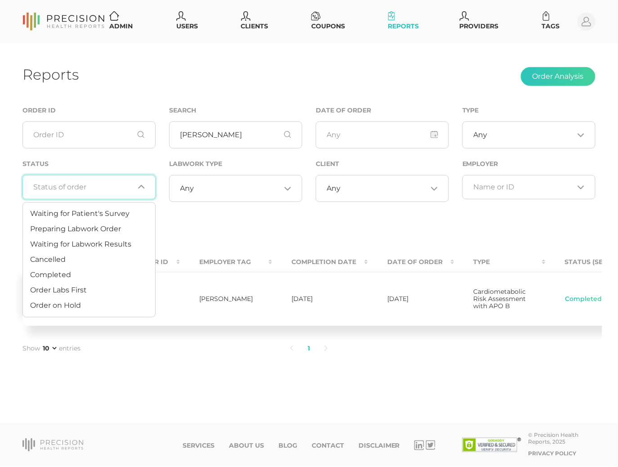
click at [114, 186] on input "Search for option" at bounding box center [84, 187] width 100 height 9
click at [103, 228] on span "Preparing Labwork Order" at bounding box center [75, 229] width 91 height 9
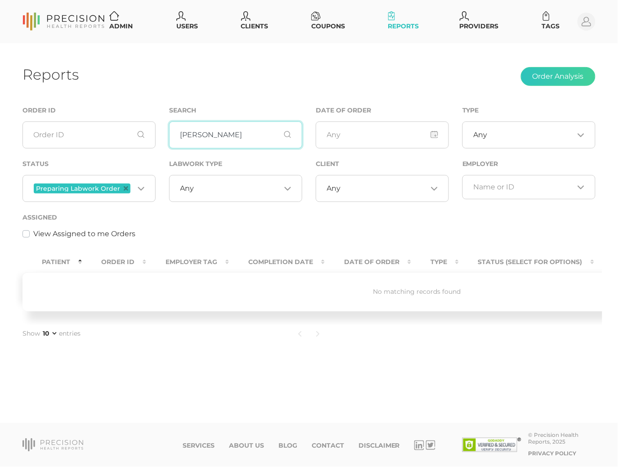
click at [227, 135] on input "[PERSON_NAME]" at bounding box center [235, 134] width 133 height 27
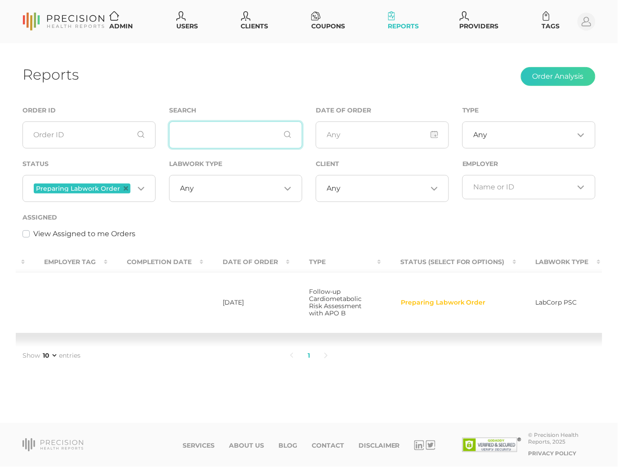
scroll to position [0, 256]
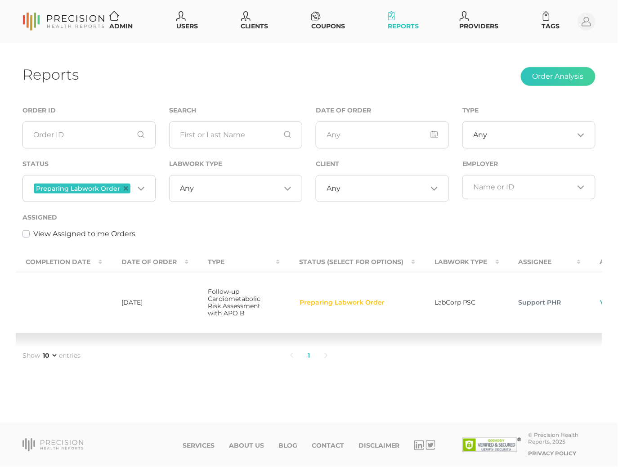
click at [600, 305] on link "View" at bounding box center [608, 302] width 17 height 9
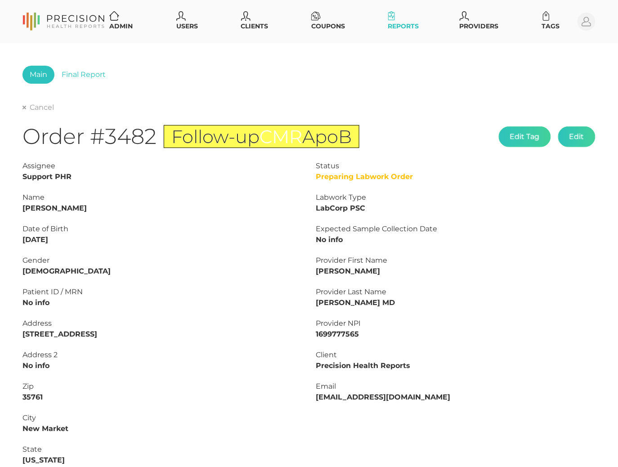
click at [56, 204] on strong "[PERSON_NAME]" at bounding box center [54, 208] width 64 height 9
copy strong "[PERSON_NAME]"
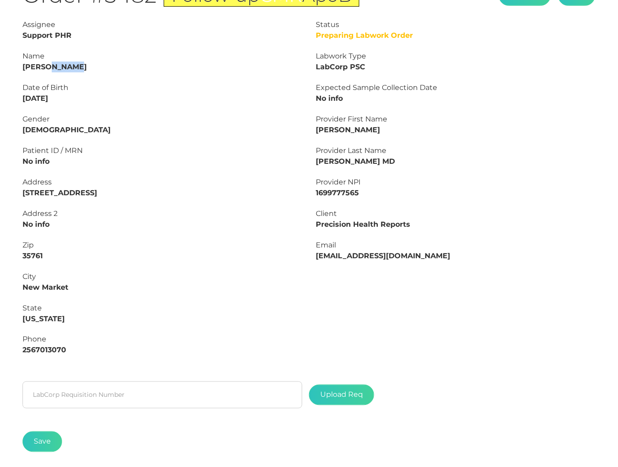
scroll to position [180, 0]
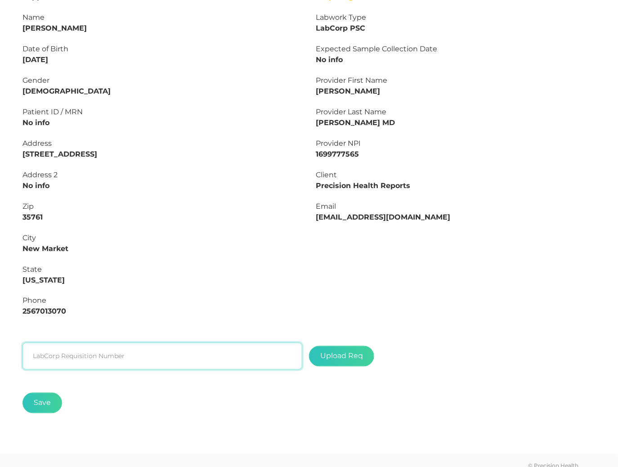
click at [105, 352] on input "text" at bounding box center [162, 356] width 280 height 27
paste input "L2506194248"
type input "L2506194248"
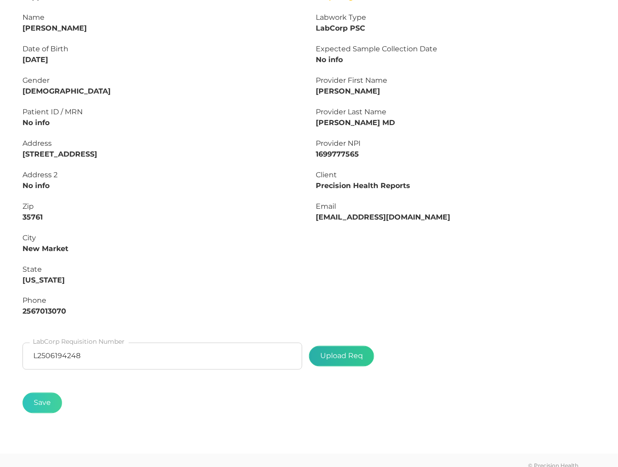
click at [322, 351] on label at bounding box center [342, 356] width 64 height 20
type input "C:\fakepath\ce3d9af9-8a28-4273-8534-fdbfcfe7d399.pdf"
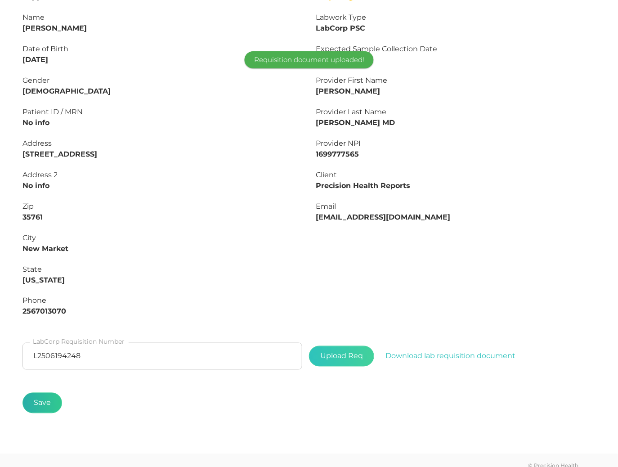
click at [27, 394] on button "Save" at bounding box center [42, 403] width 40 height 21
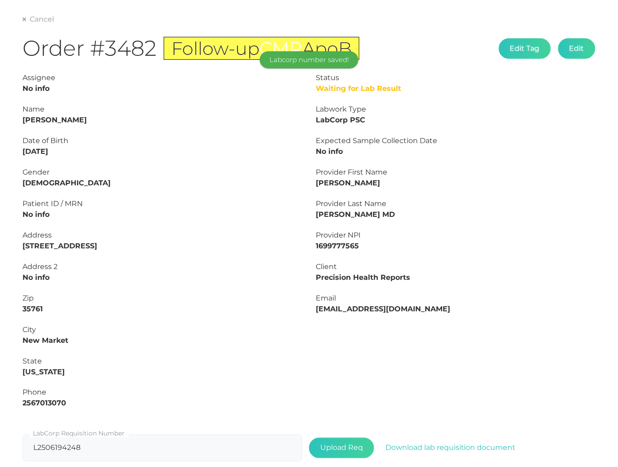
scroll to position [47, 0]
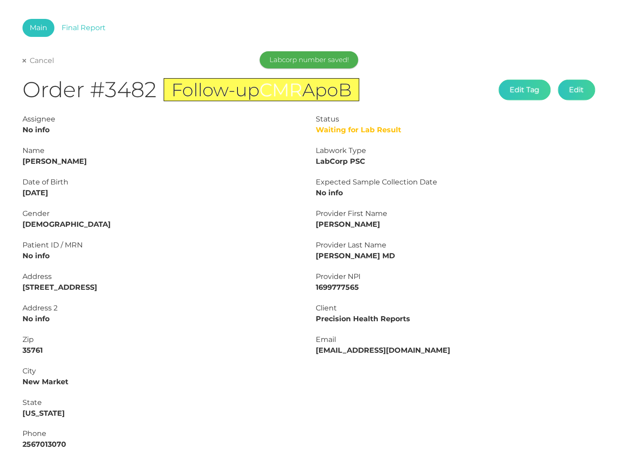
click at [35, 58] on link "Cancel" at bounding box center [37, 60] width 31 height 9
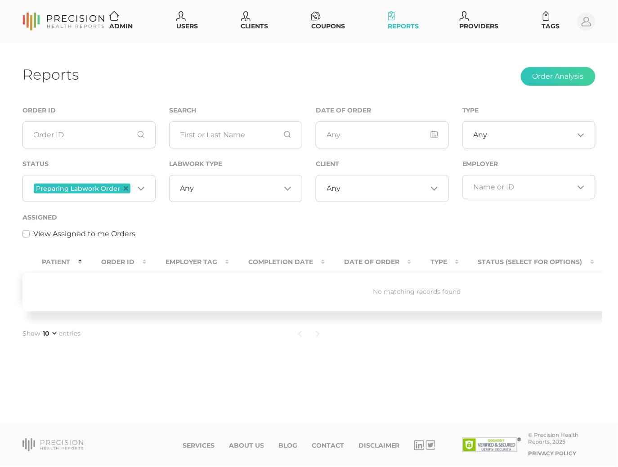
click at [136, 192] on div "Loading..." at bounding box center [139, 189] width 11 height 12
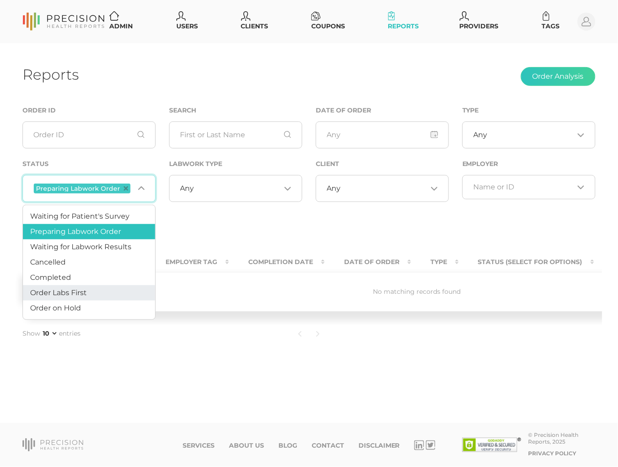
click at [100, 292] on li "Order Labs First" at bounding box center [89, 292] width 132 height 15
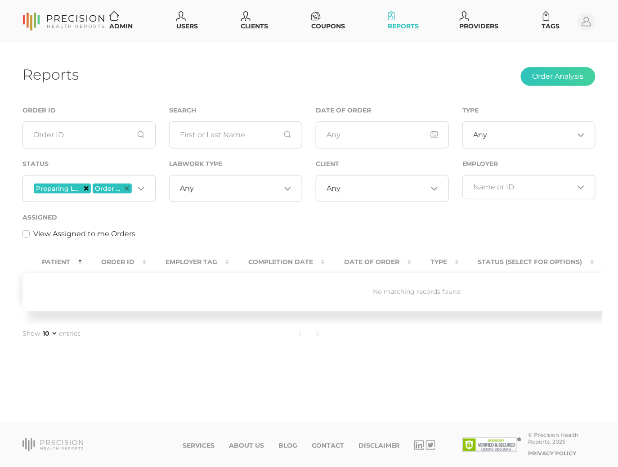
click at [85, 188] on icon "Deselect Preparing Labwork Order" at bounding box center [86, 188] width 4 height 4
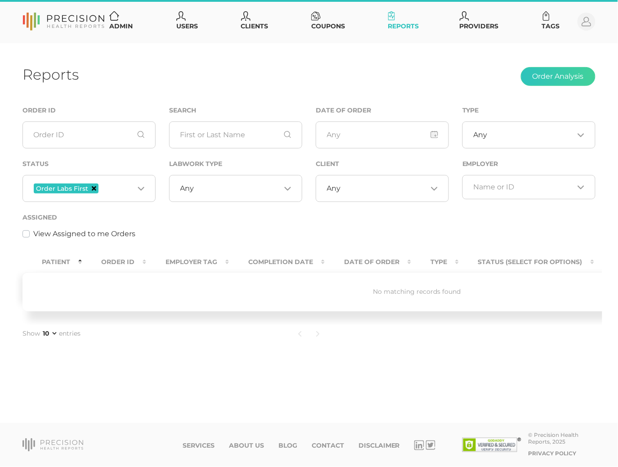
click at [93, 188] on icon "Deselect Order Labs First" at bounding box center [94, 188] width 4 height 4
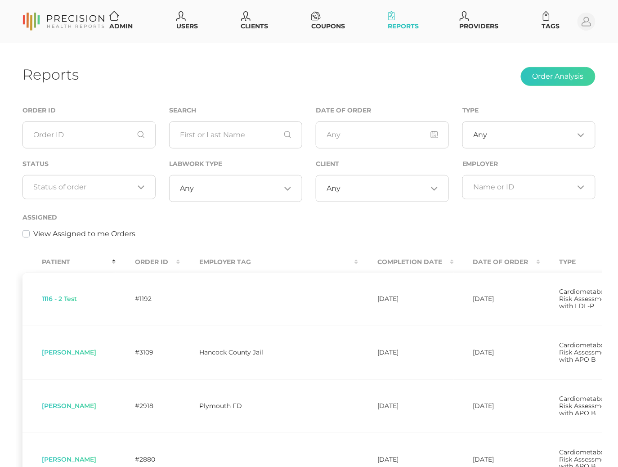
click at [295, 75] on div "Reports Order Analysis" at bounding box center [308, 76] width 573 height 21
click at [118, 186] on input "Search for option" at bounding box center [84, 187] width 100 height 9
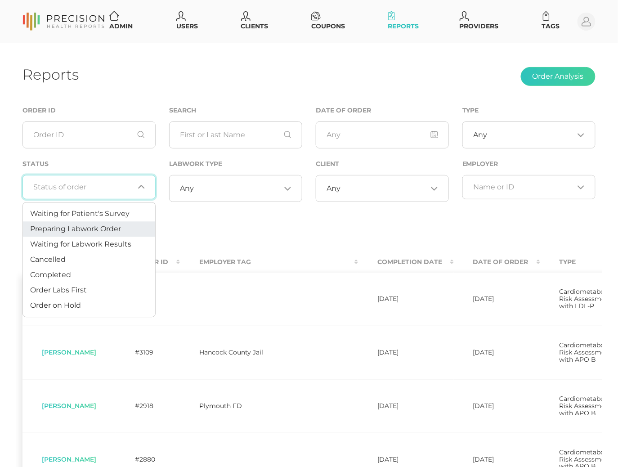
click at [104, 241] on span "Waiting for Labwork Results" at bounding box center [80, 244] width 101 height 9
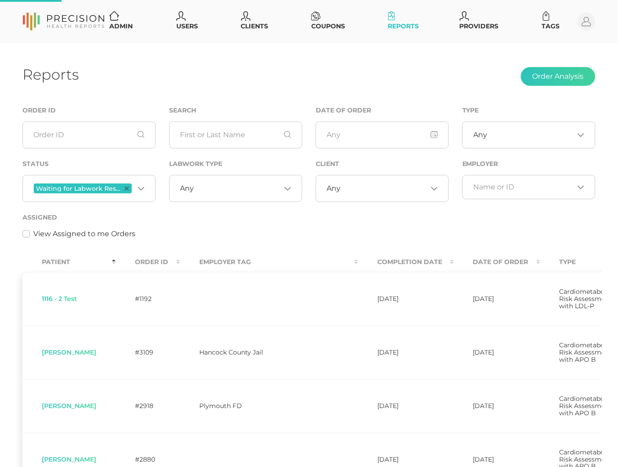
click at [339, 191] on span "Any" at bounding box center [334, 188] width 14 height 9
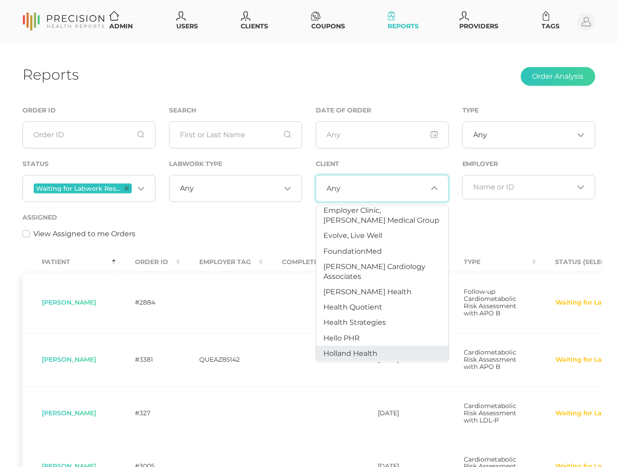
scroll to position [276, 0]
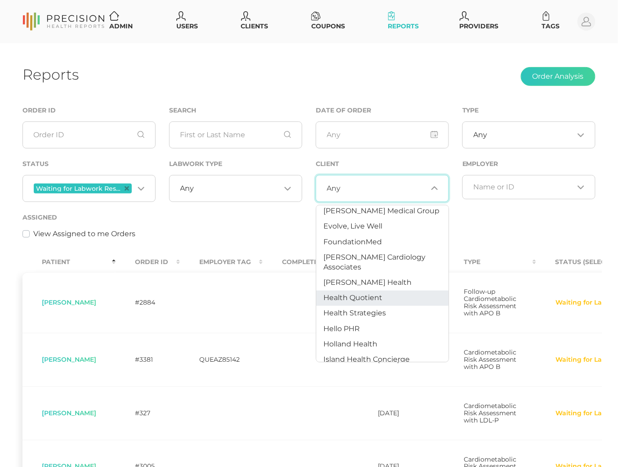
click at [358, 293] on span "Health Quotient" at bounding box center [353, 297] width 59 height 9
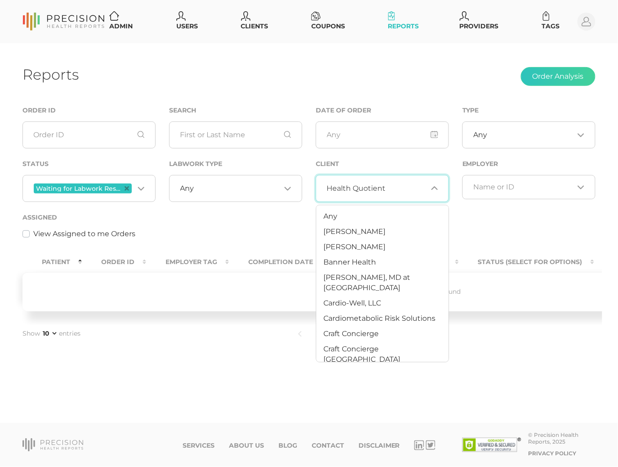
scroll to position [175, 0]
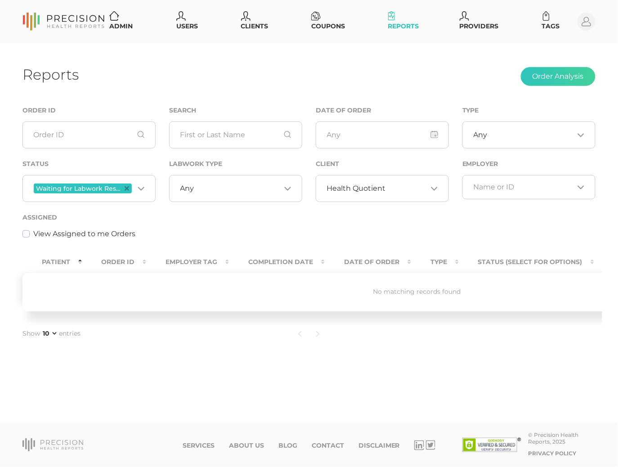
click at [272, 68] on div "Reports Order Analysis" at bounding box center [308, 76] width 573 height 21
